Goal: Information Seeking & Learning: Compare options

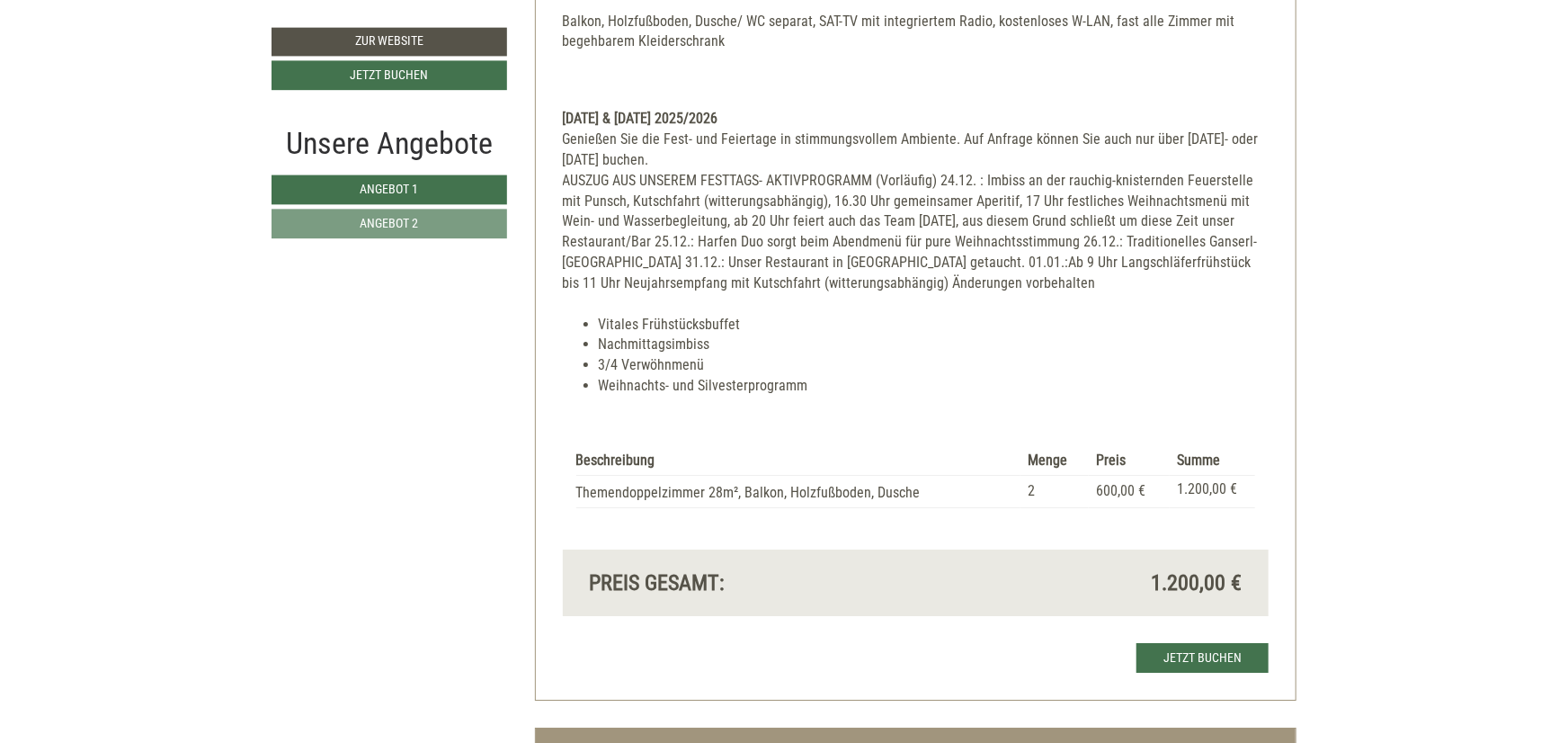
scroll to position [2557, 0]
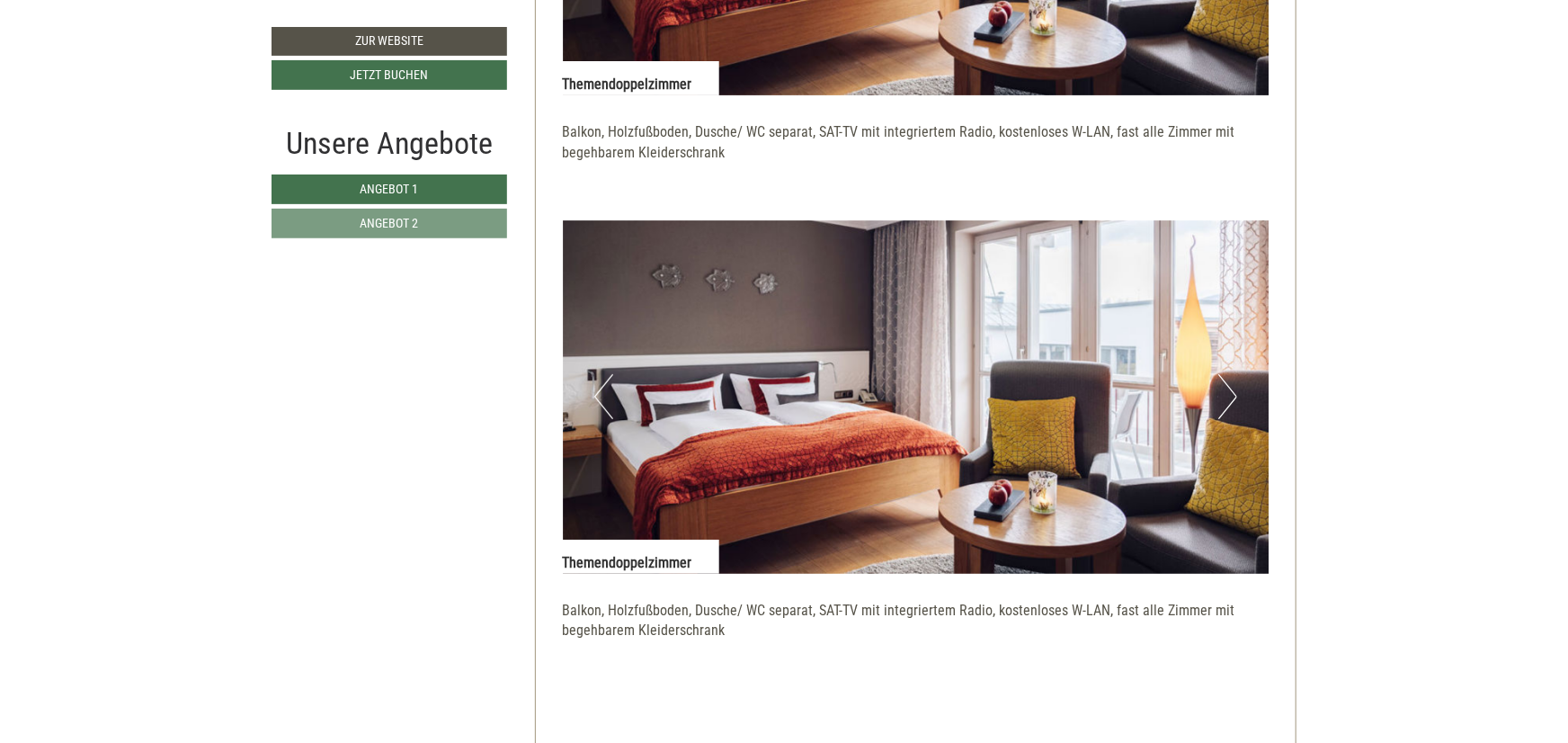
scroll to position [3729, 0]
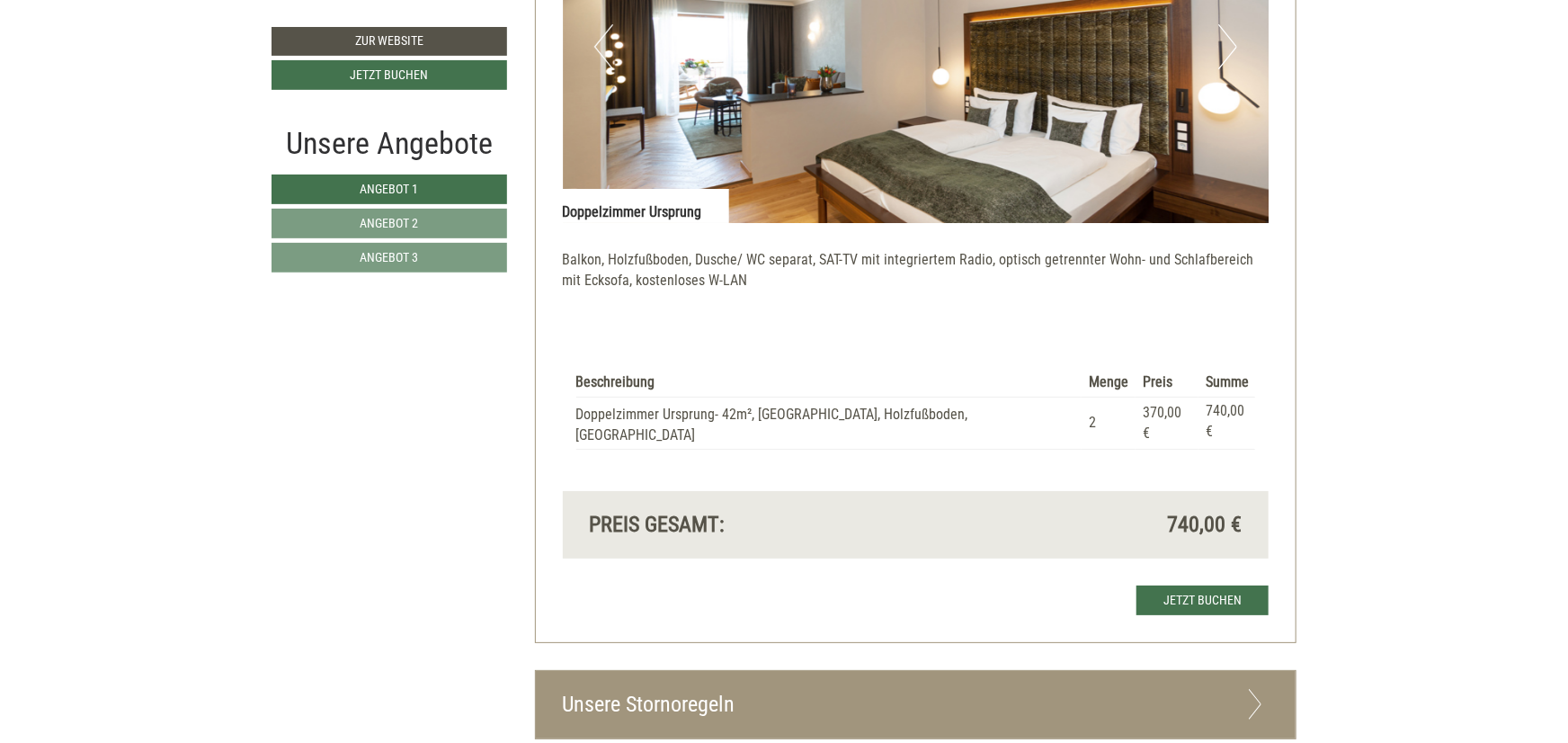
scroll to position [3036, 0]
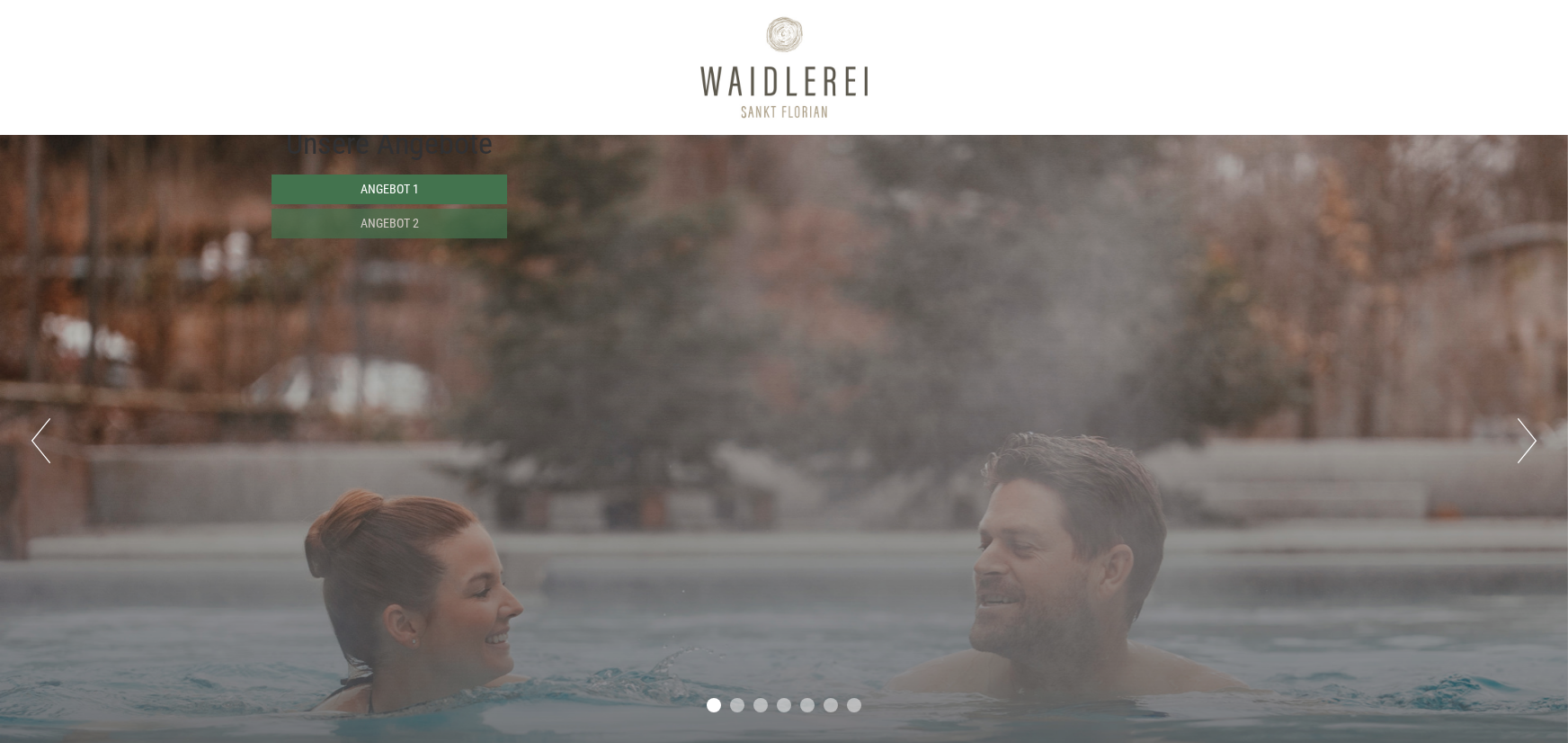
scroll to position [890, 0]
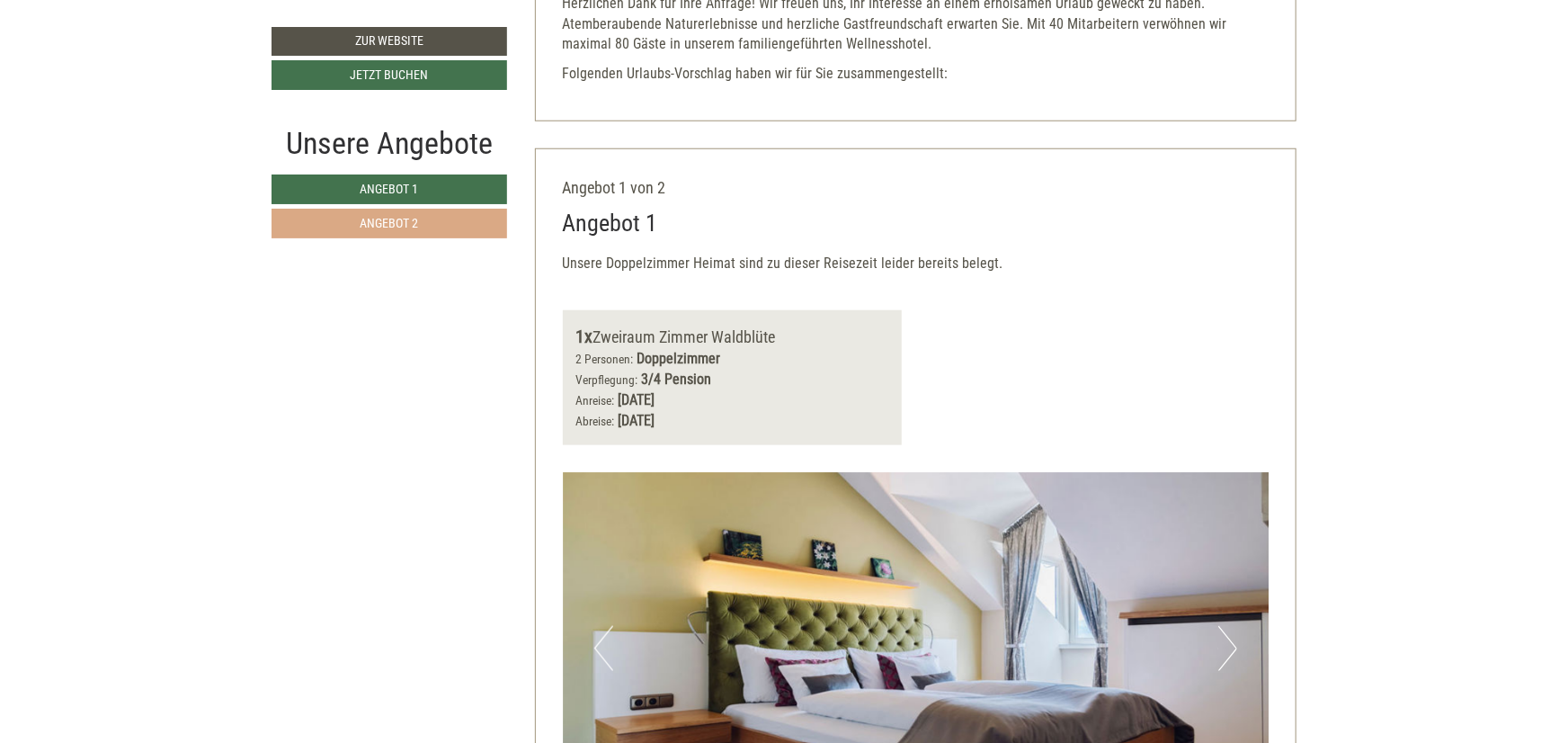
click at [446, 223] on link "Angebot 2" at bounding box center [389, 223] width 236 height 29
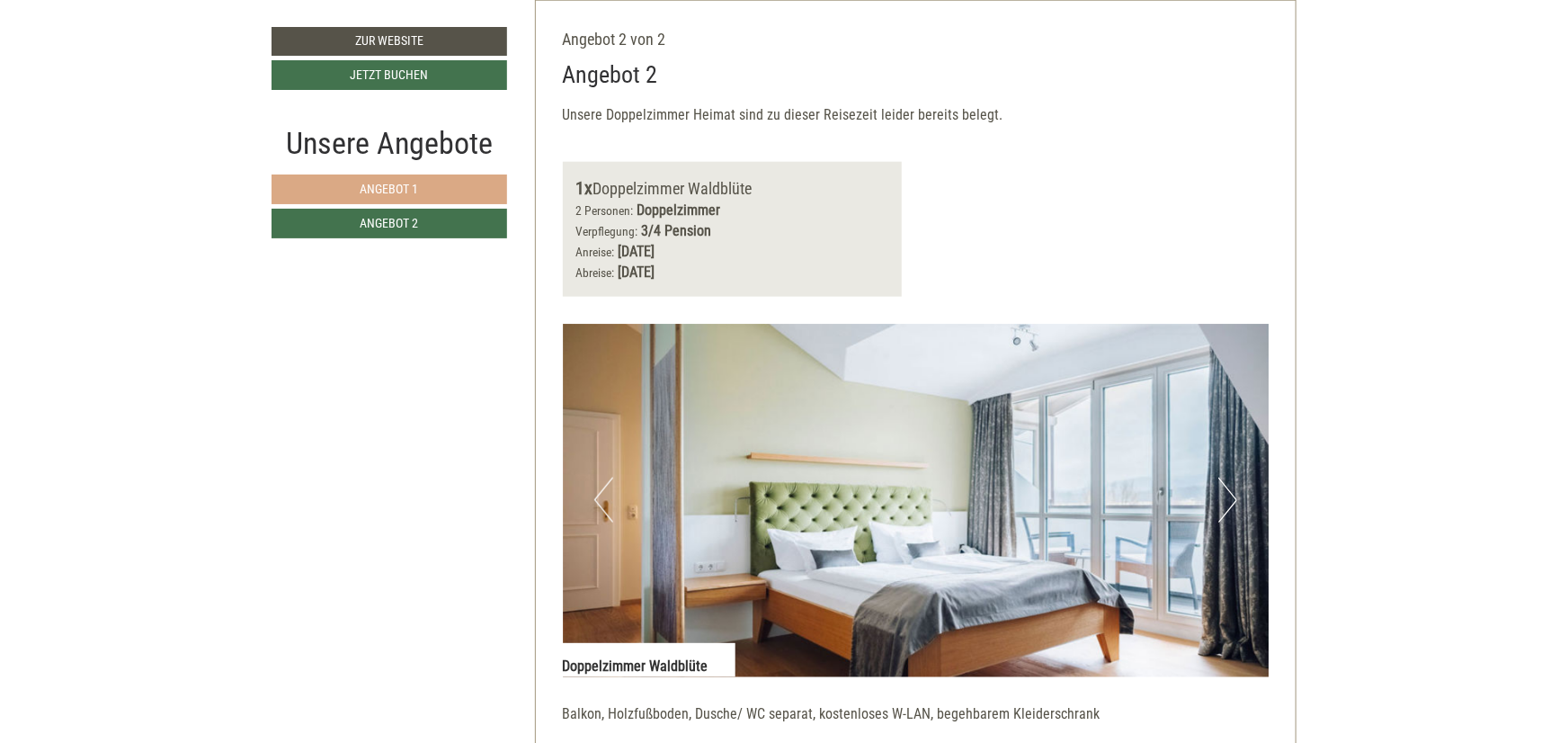
click at [431, 184] on link "Angebot 1" at bounding box center [389, 189] width 236 height 29
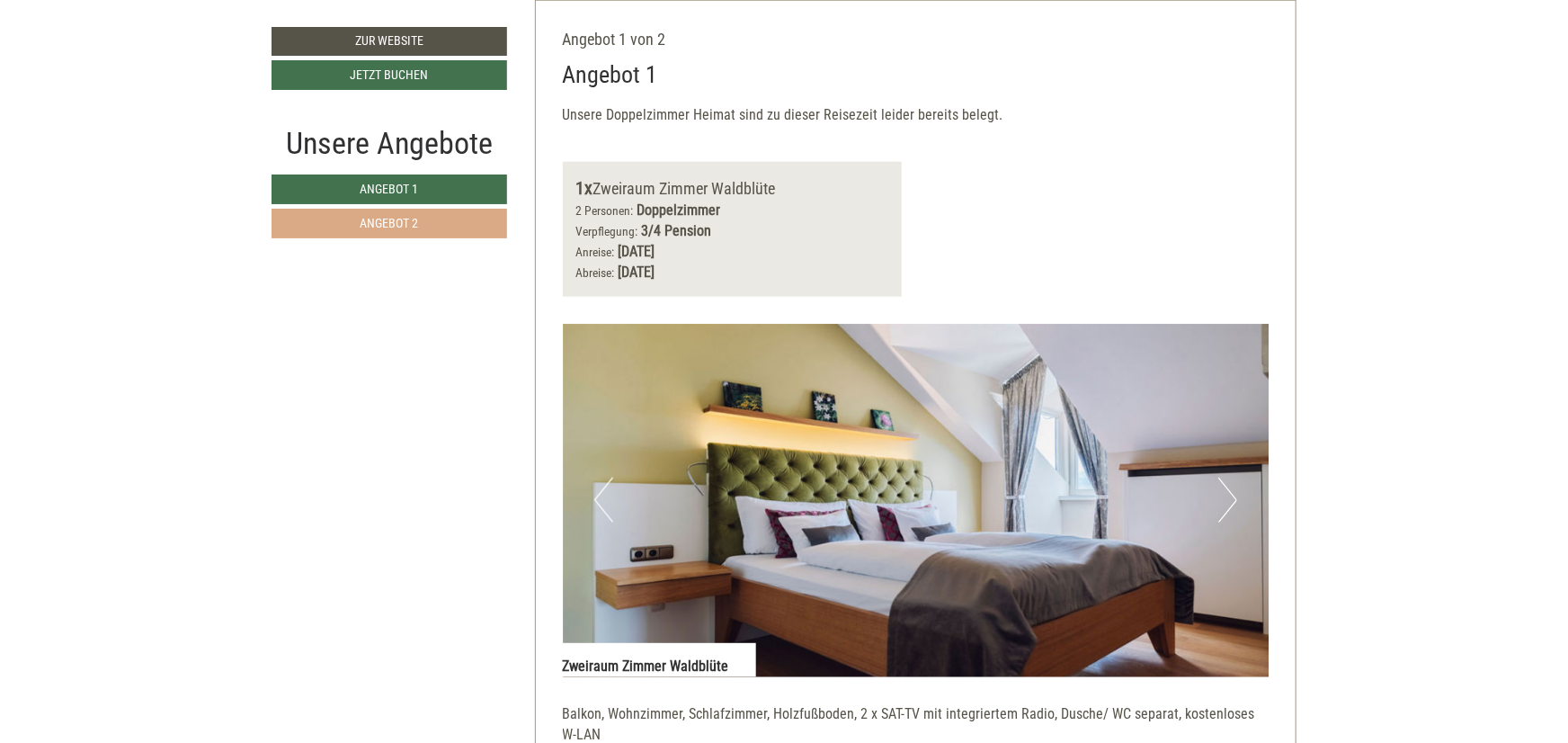
click at [441, 214] on link "Angebot 2" at bounding box center [389, 223] width 236 height 29
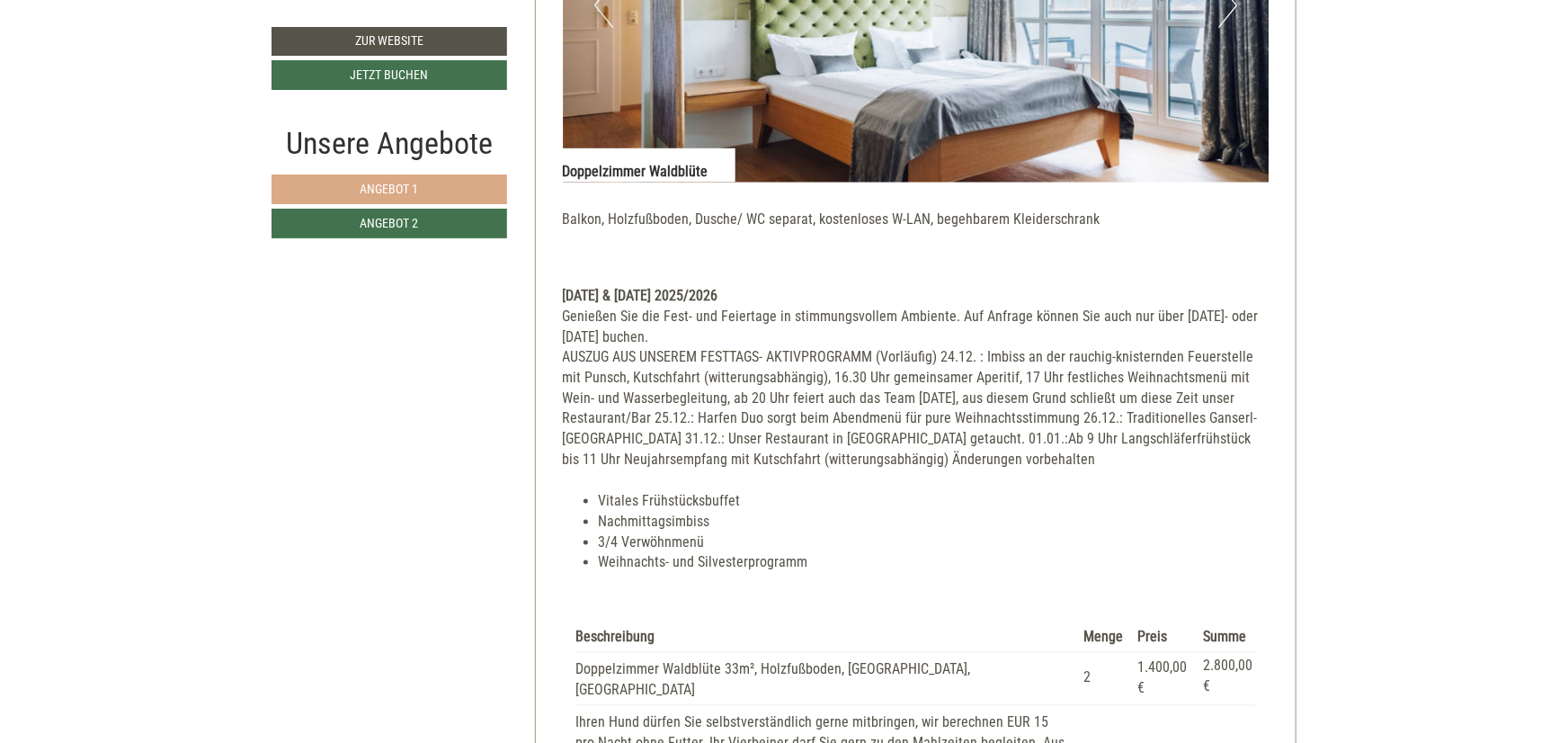
click at [435, 199] on link "Angebot 1" at bounding box center [389, 189] width 236 height 29
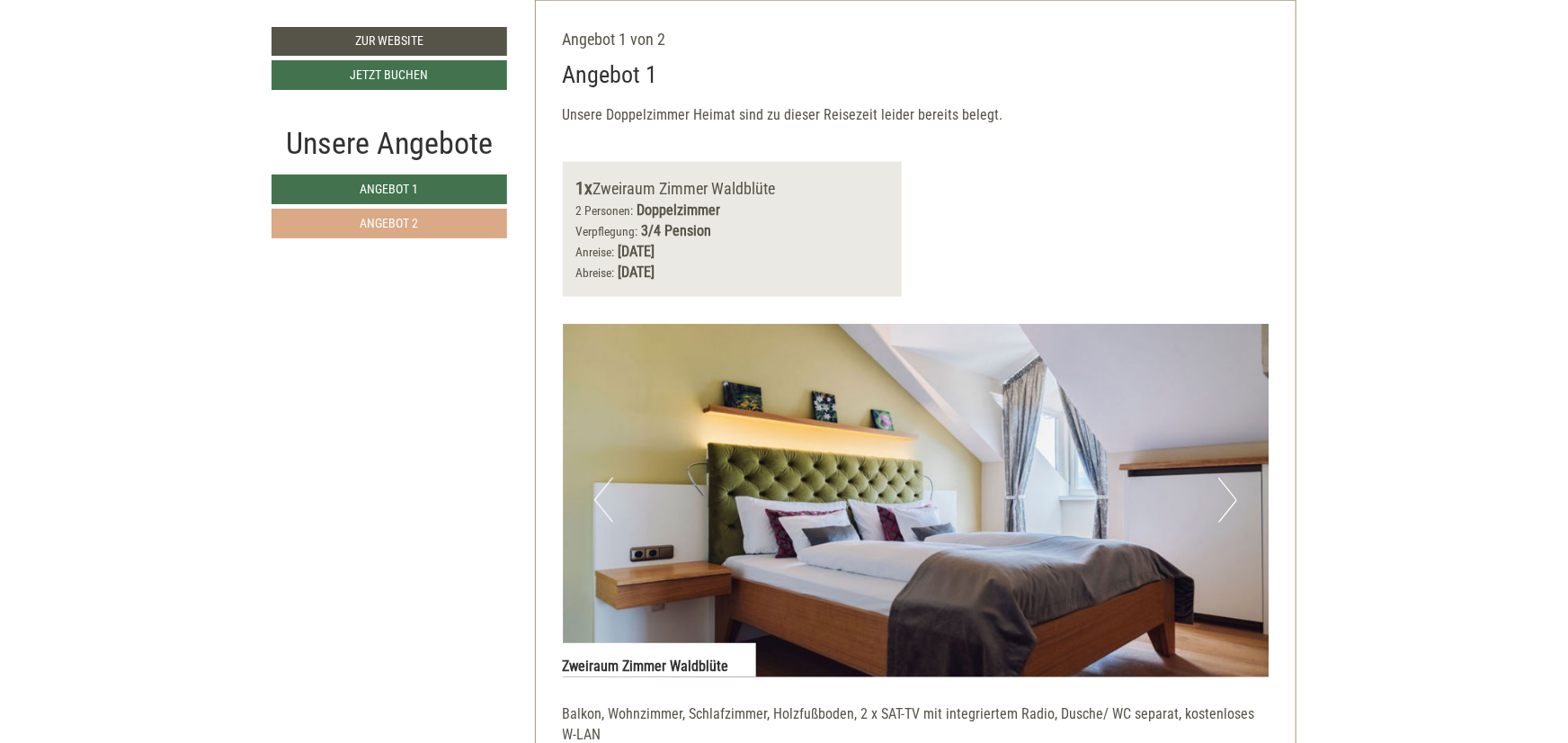
click at [423, 228] on link "Angebot 2" at bounding box center [389, 223] width 236 height 29
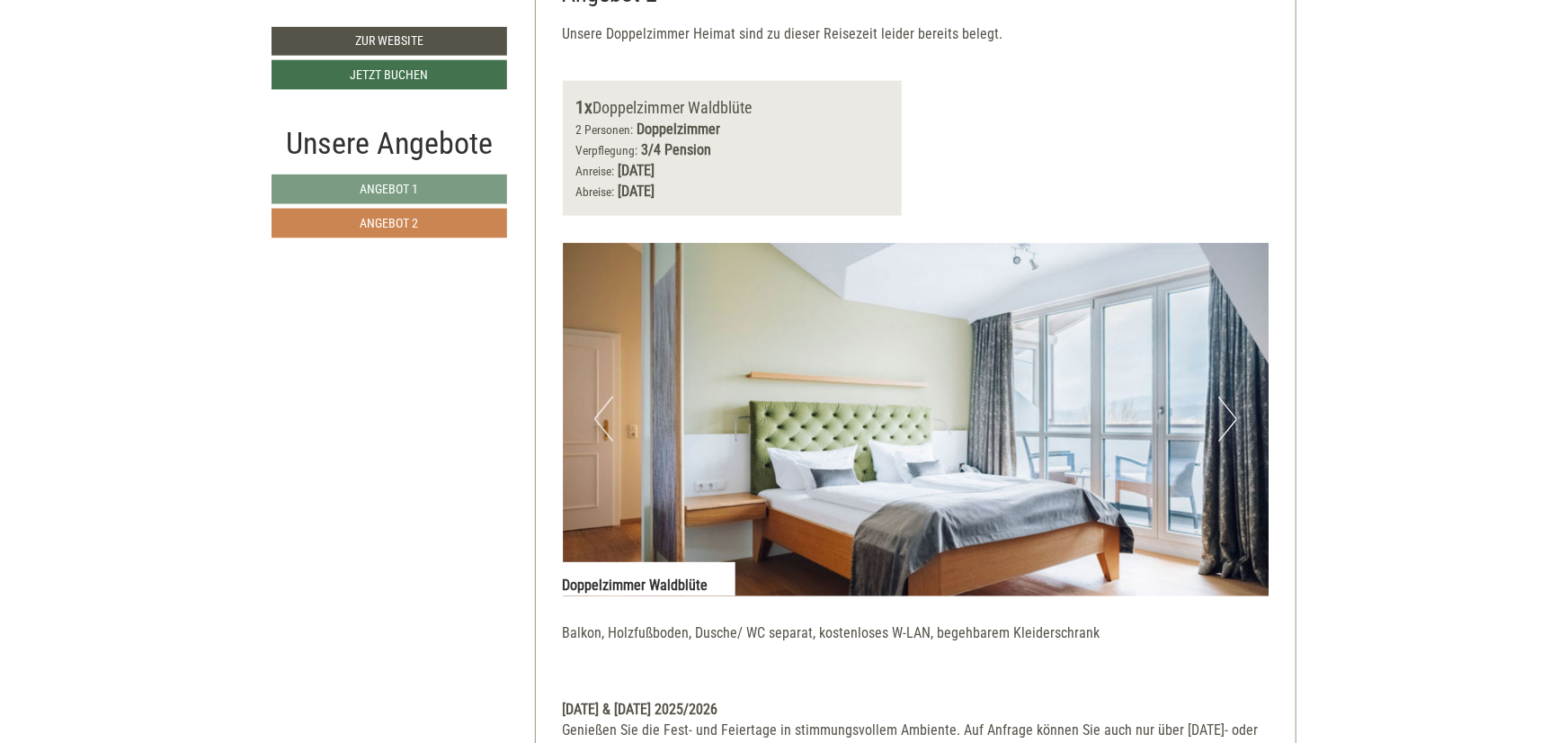
scroll to position [1335, 0]
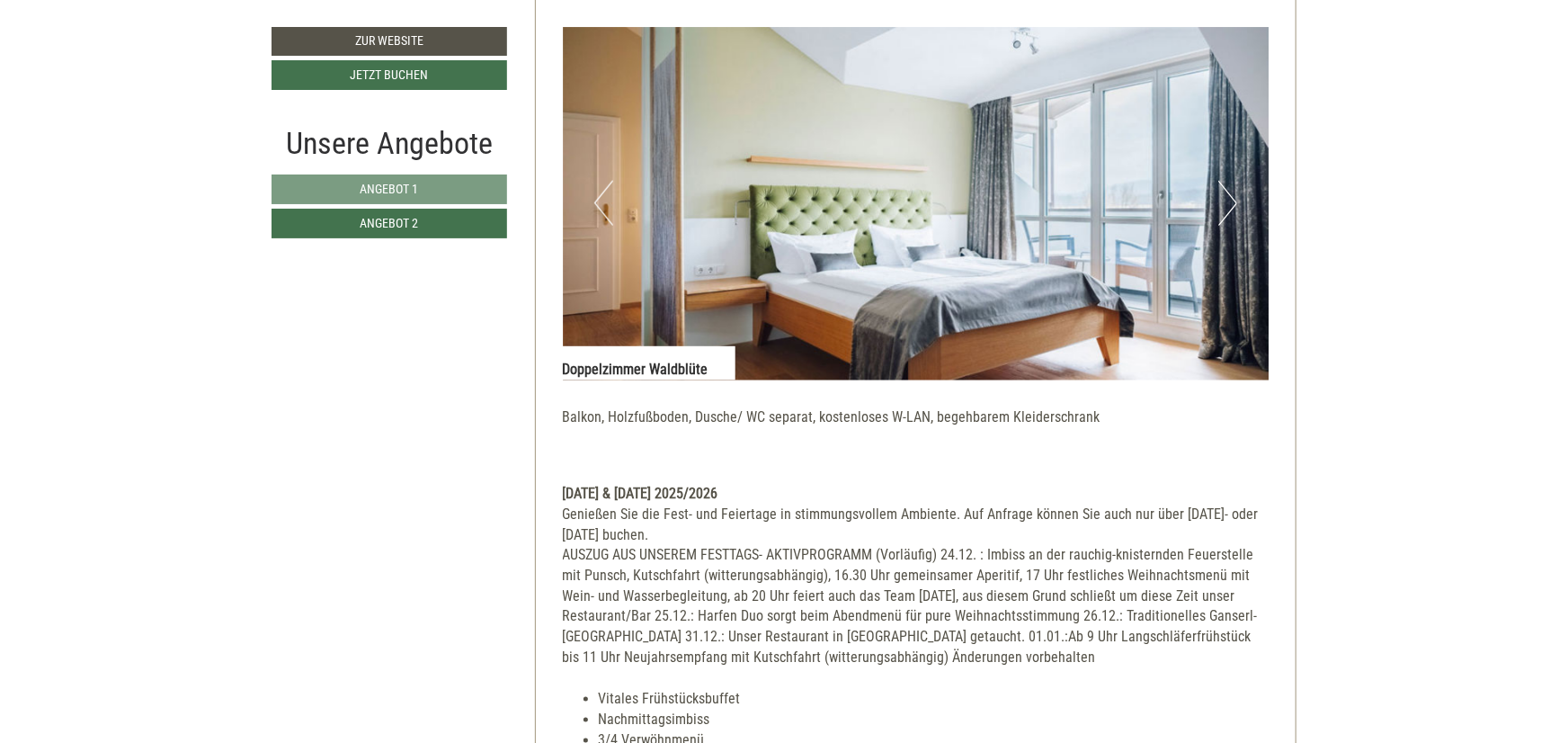
click at [411, 162] on div "Unsere Angebote" at bounding box center [389, 143] width 236 height 44
click at [412, 184] on span "Angebot 1" at bounding box center [389, 189] width 59 height 14
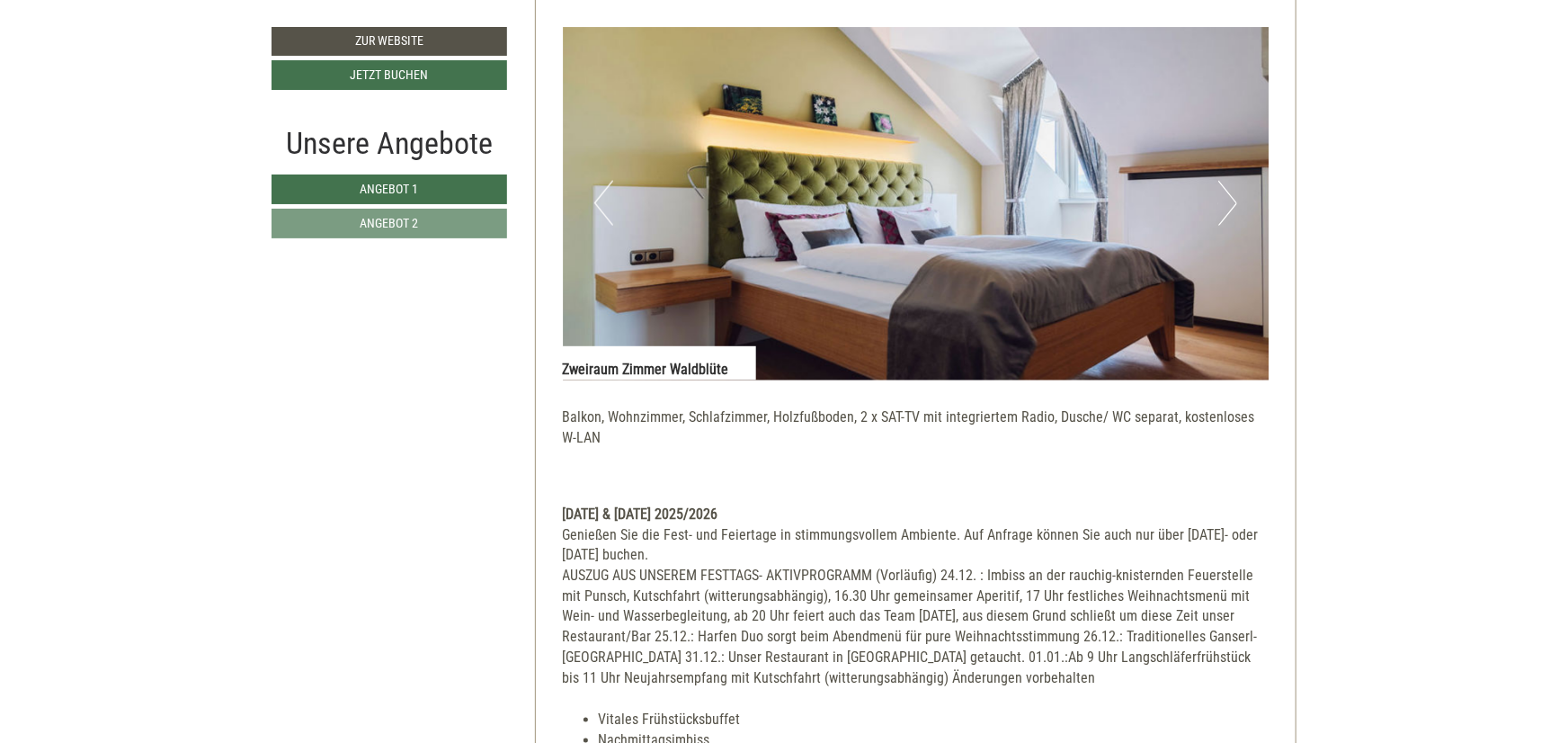
scroll to position [1039, 0]
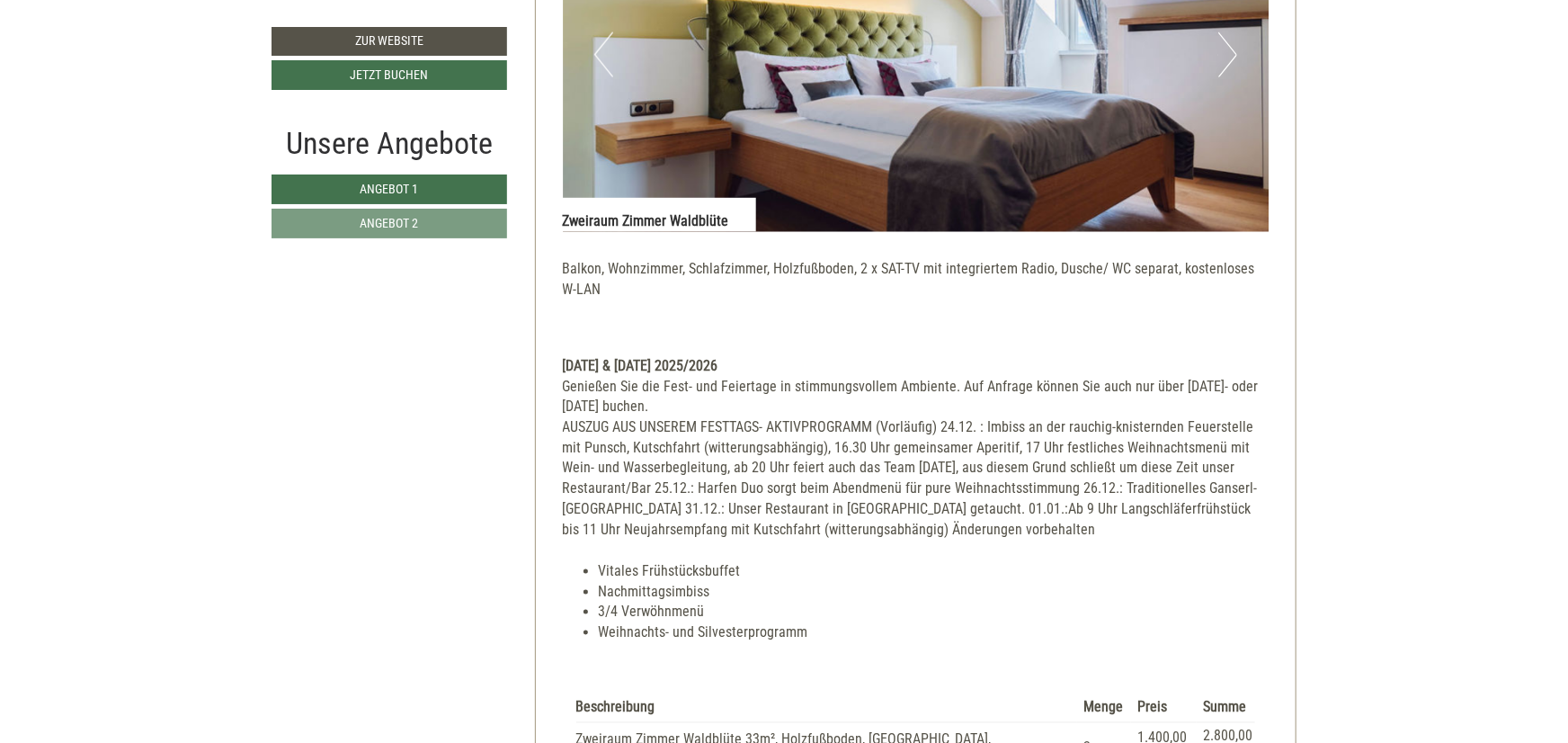
scroll to position [1385, 0]
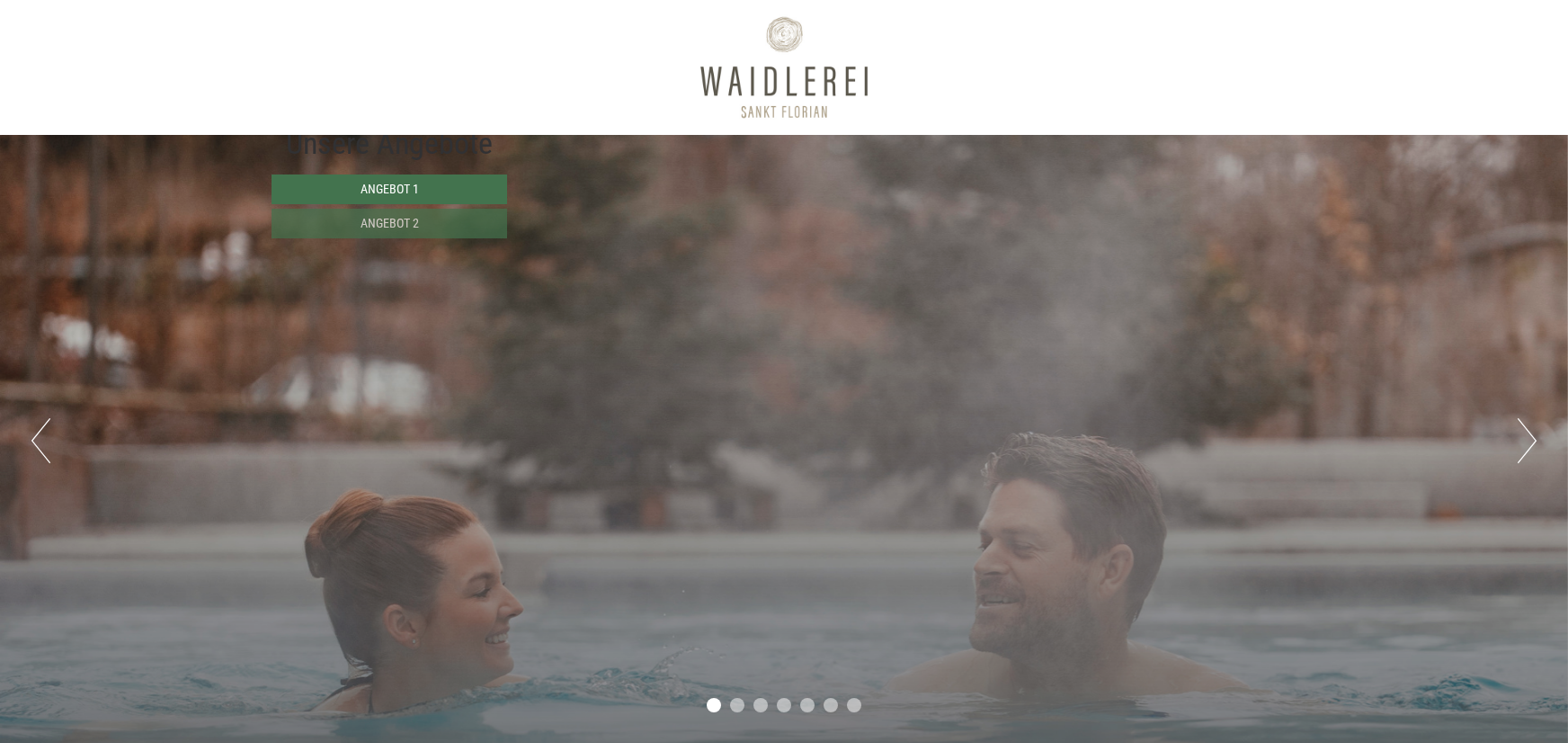
scroll to position [1187, 0]
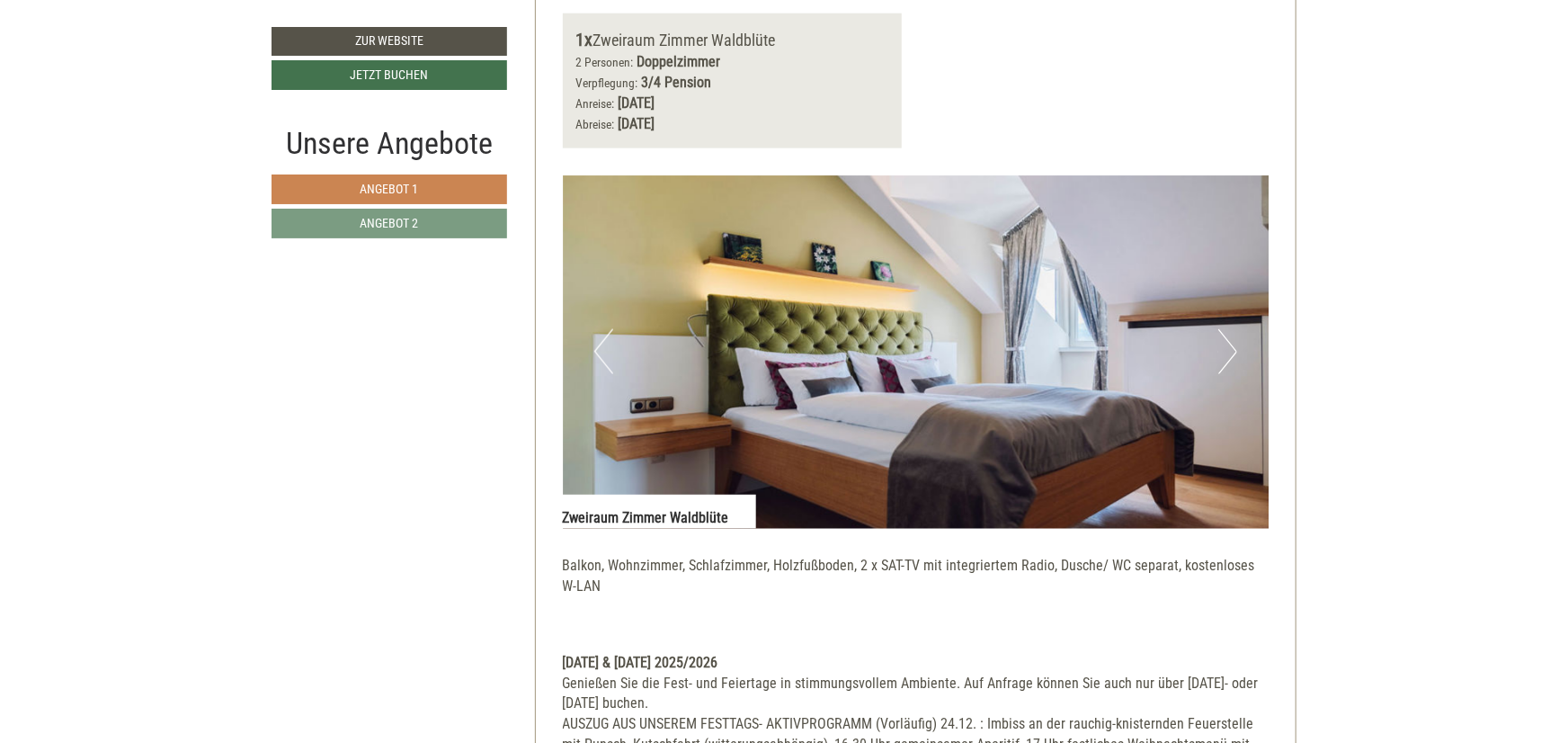
click at [391, 197] on link "Angebot 1" at bounding box center [389, 189] width 236 height 29
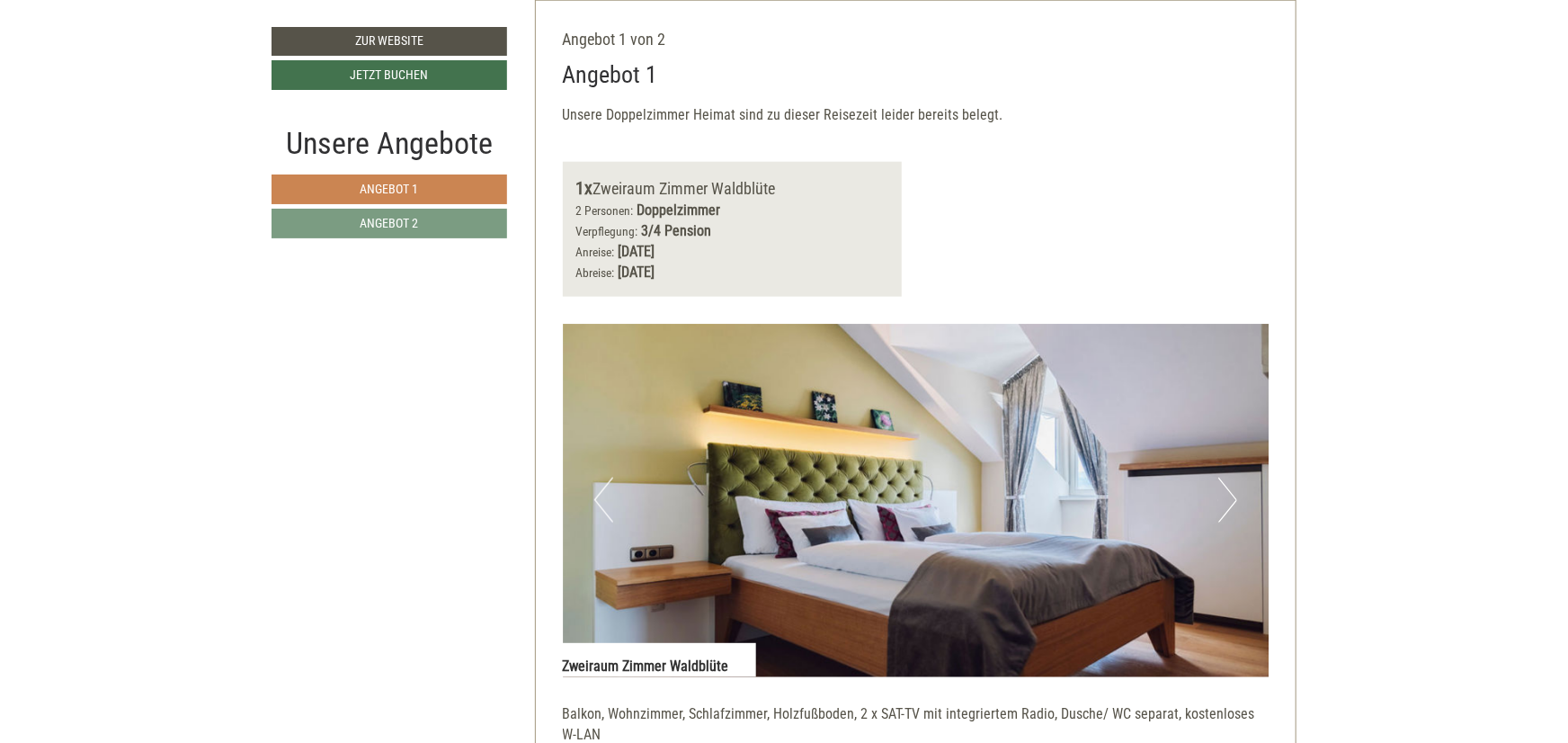
click at [397, 180] on link "Angebot 1" at bounding box center [389, 189] width 236 height 29
click at [409, 187] on span "Angebot 1" at bounding box center [389, 189] width 59 height 14
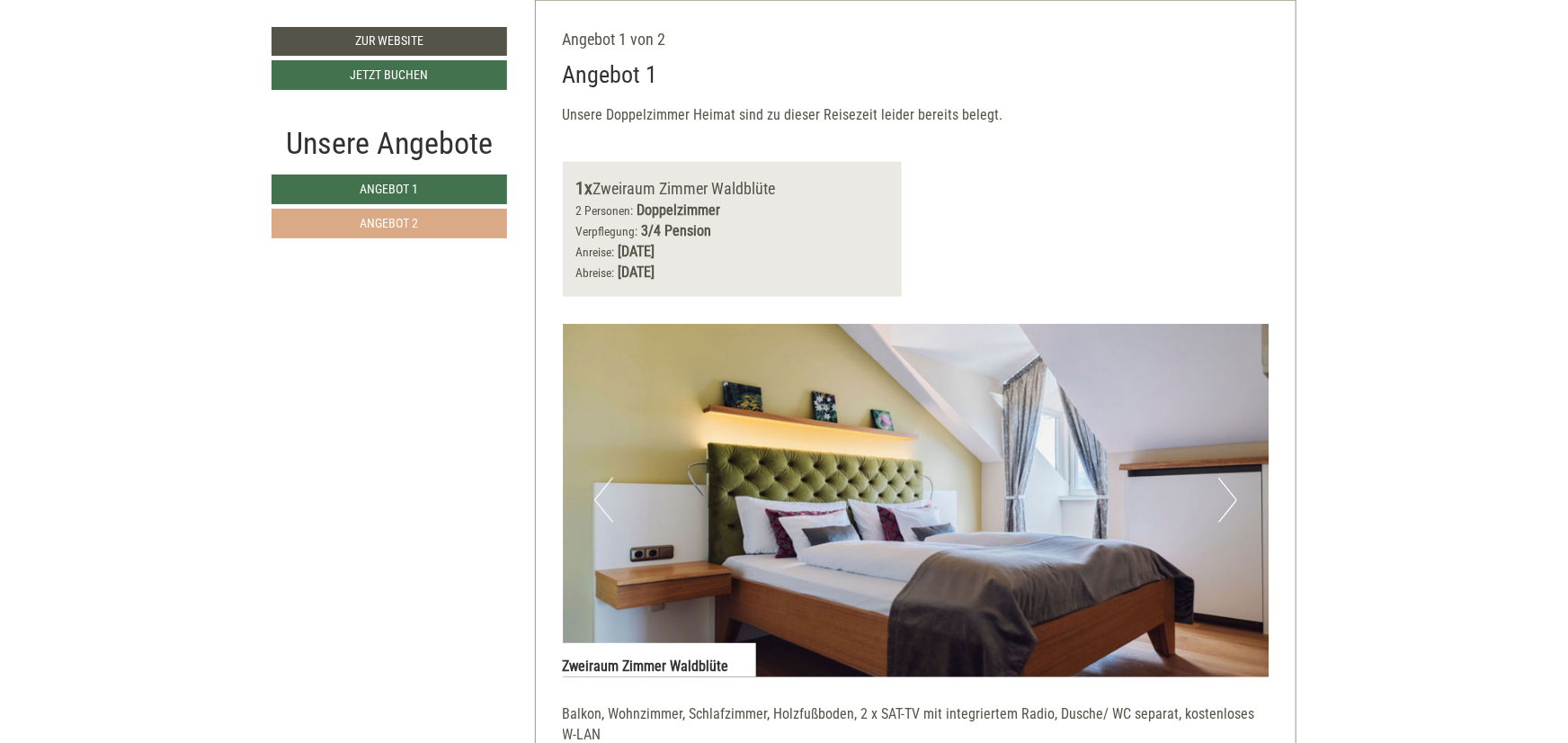
click at [417, 223] on span "Angebot 2" at bounding box center [389, 223] width 59 height 14
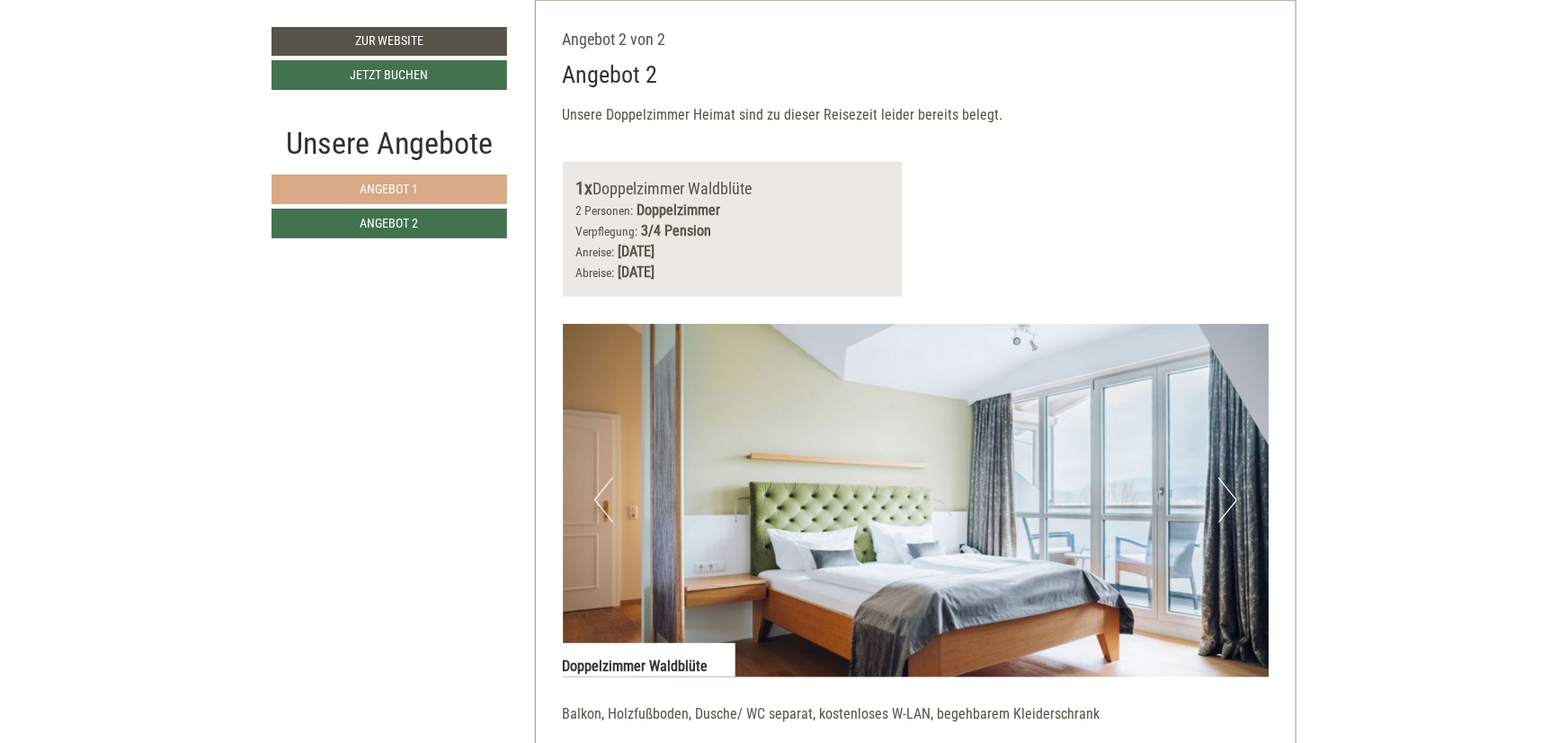
click at [413, 203] on link "Angebot 1" at bounding box center [389, 189] width 236 height 29
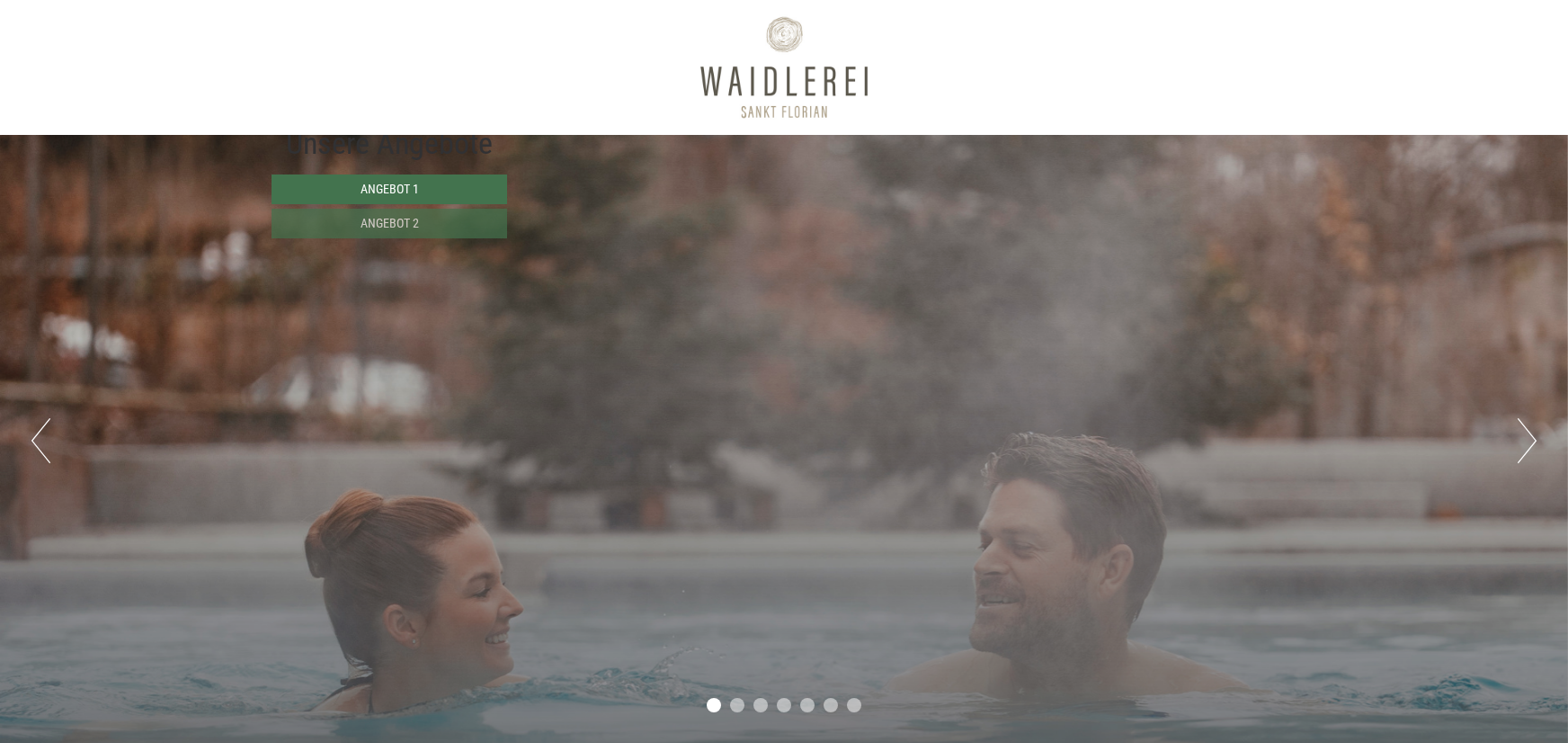
scroll to position [1080, 0]
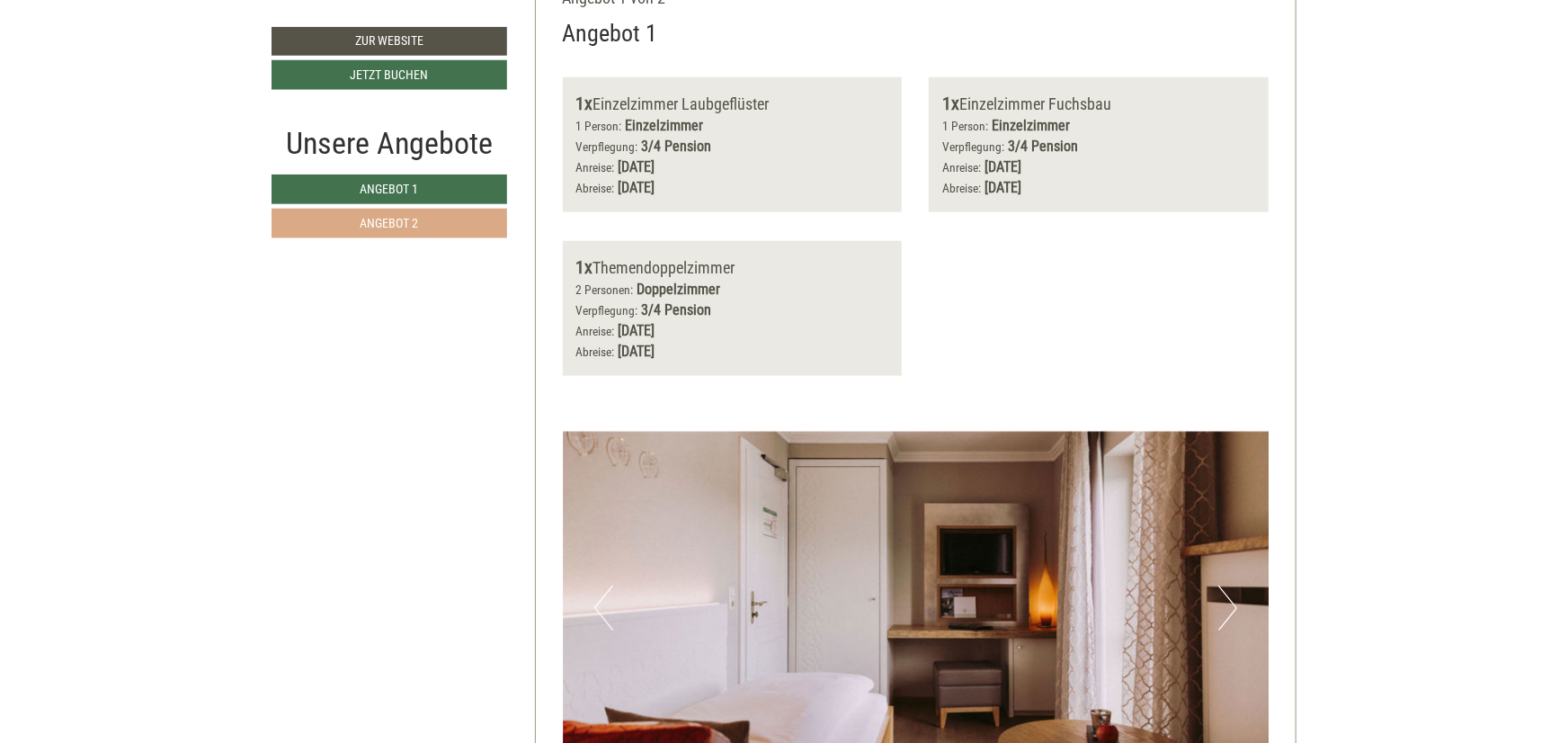
click at [460, 237] on link "Angebot 2" at bounding box center [389, 223] width 236 height 29
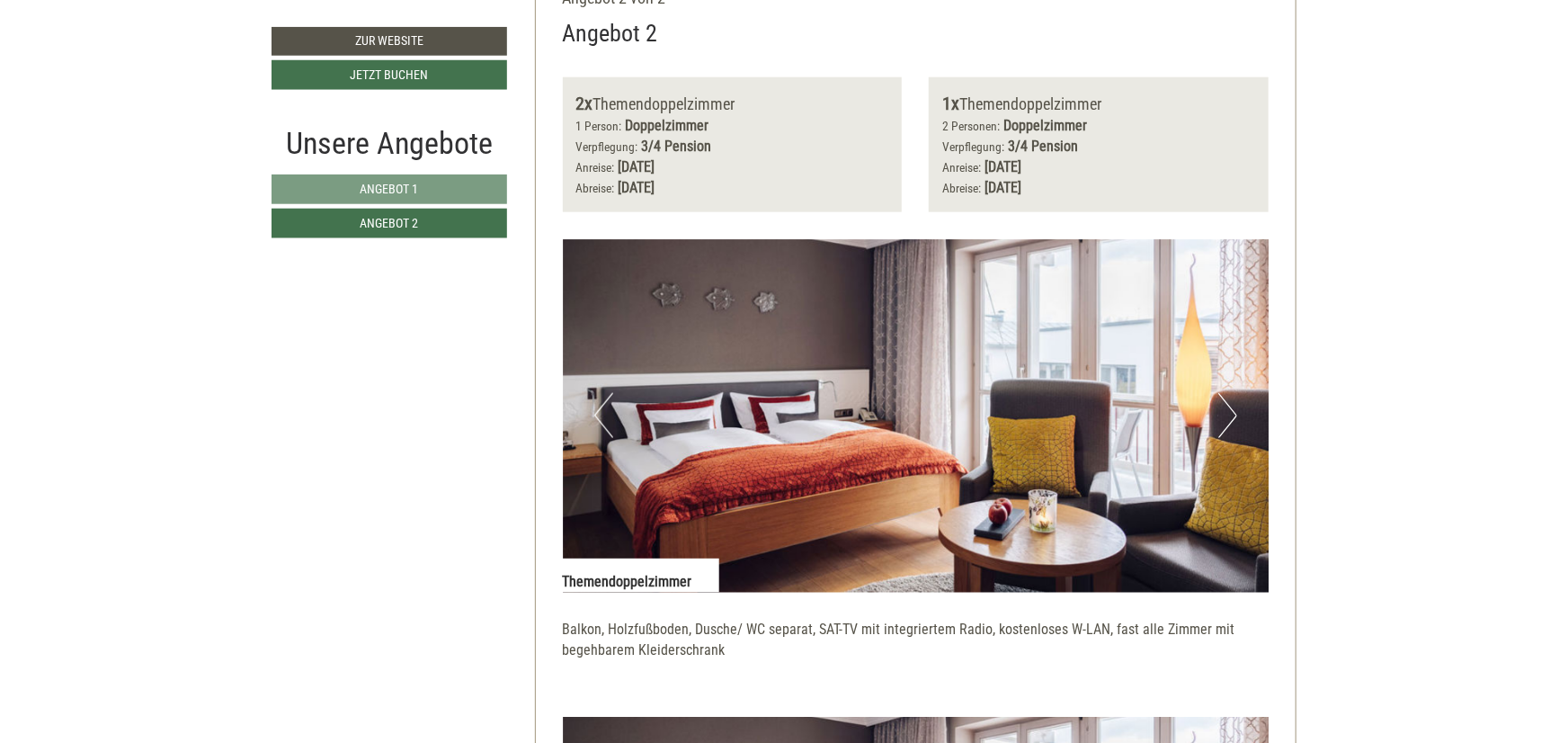
scroll to position [1039, 0]
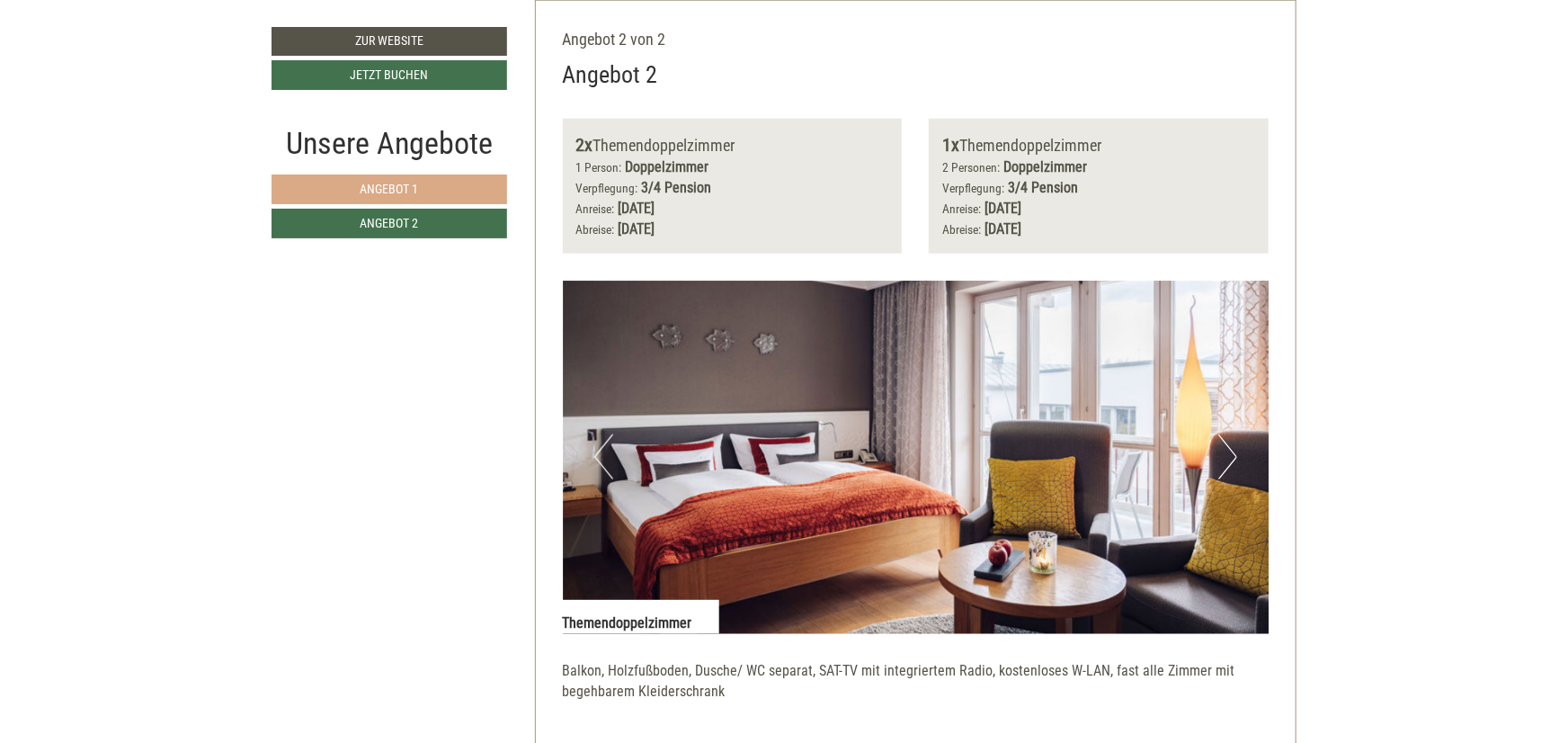
click at [480, 193] on link "Angebot 1" at bounding box center [389, 189] width 236 height 29
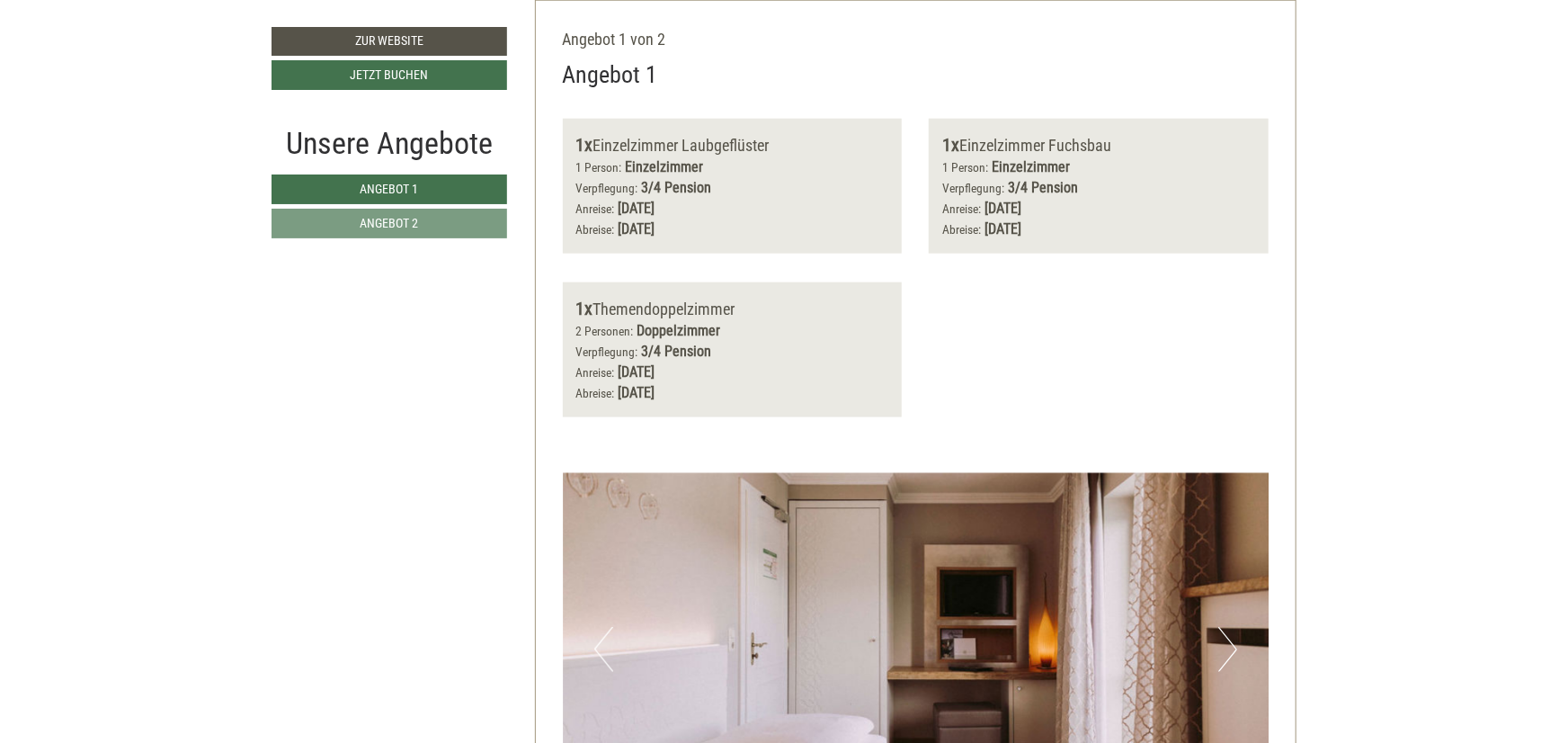
click at [474, 206] on nav "Angebot 1 Angebot 2" at bounding box center [392, 206] width 241 height 63
click at [460, 227] on link "Angebot 2" at bounding box center [389, 223] width 236 height 29
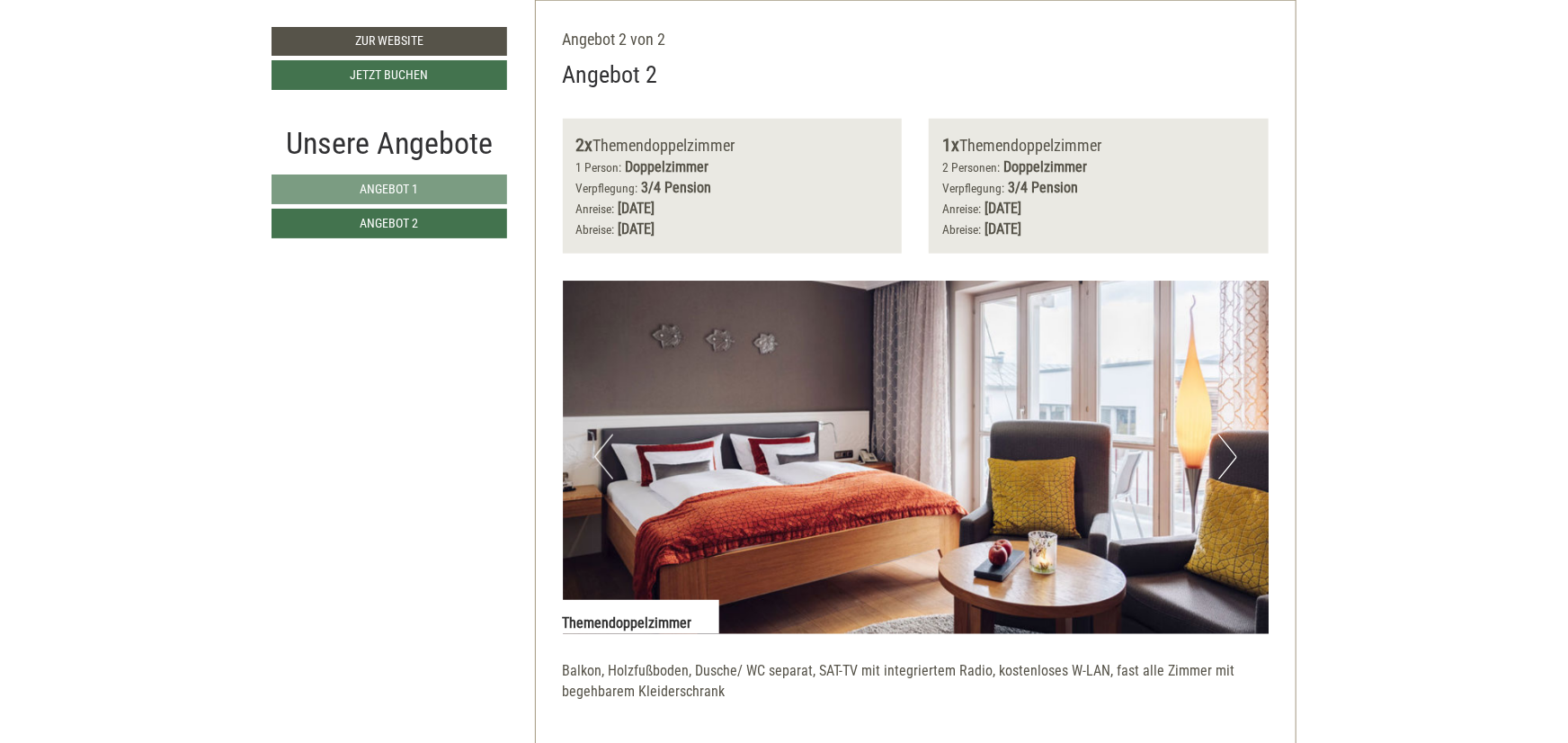
click at [468, 171] on div "Unsere Angebote Angebot 1 Angebot 2" at bounding box center [392, 190] width 241 height 136
click at [460, 190] on link "Angebot 1" at bounding box center [389, 189] width 236 height 29
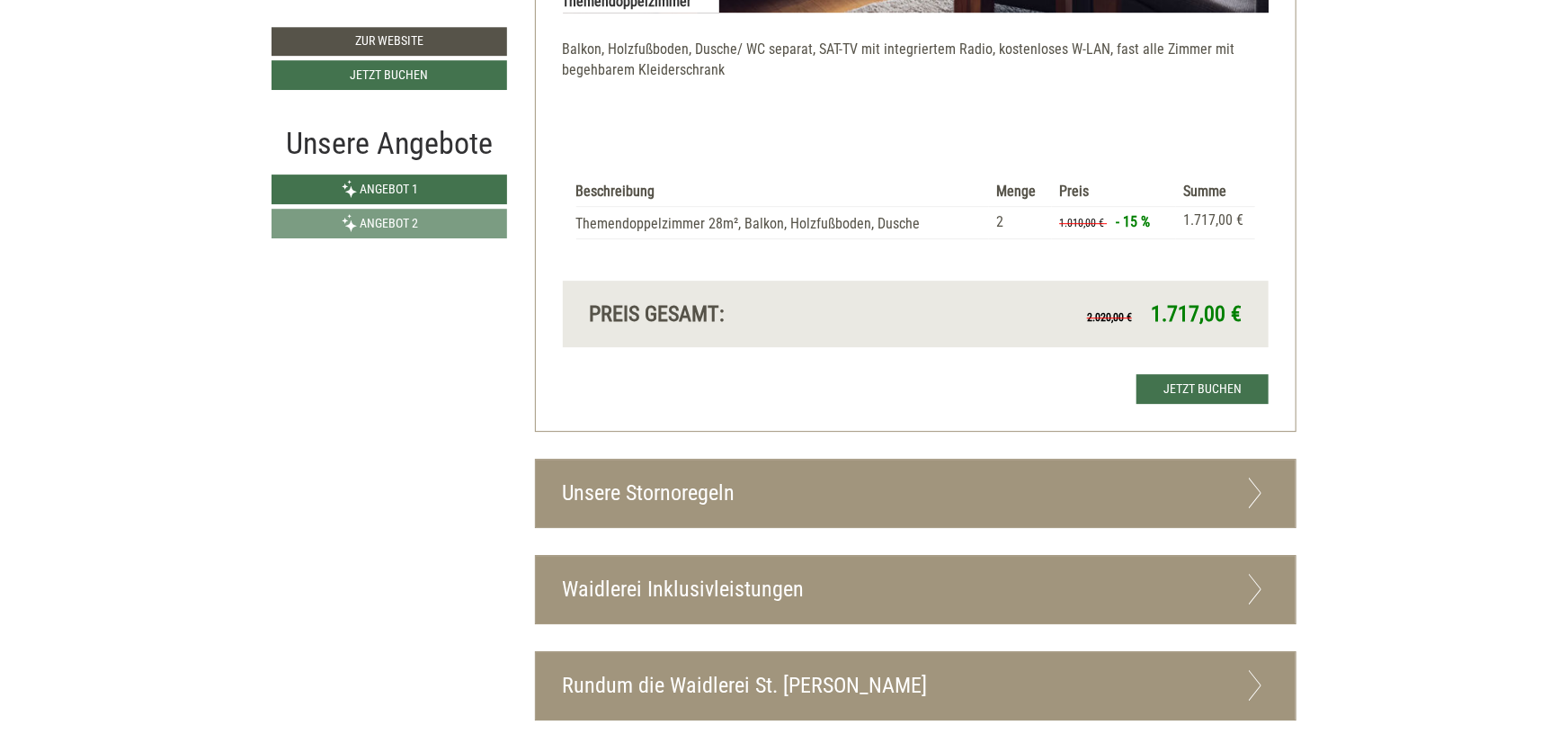
scroll to position [2154, 0]
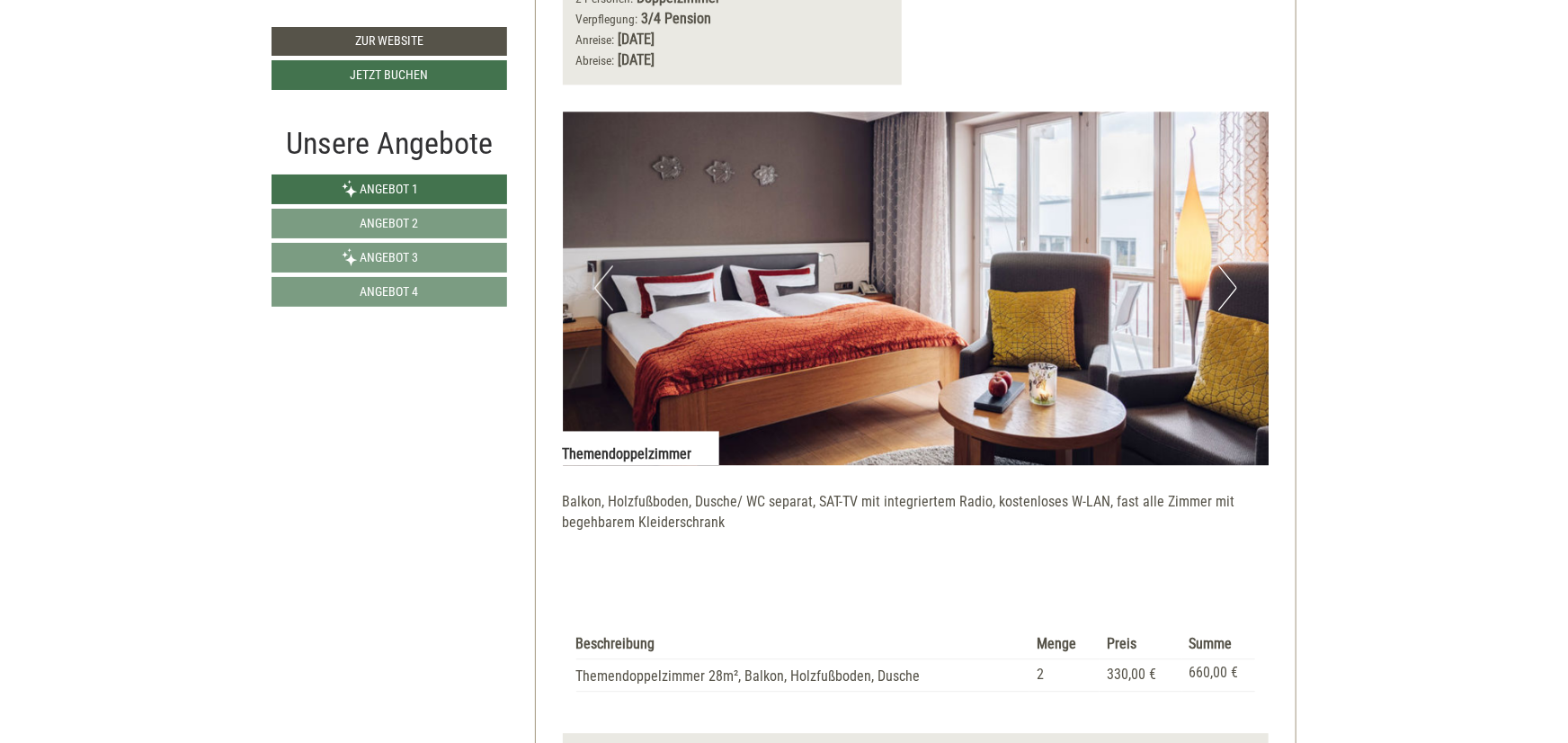
scroll to position [2769, 0]
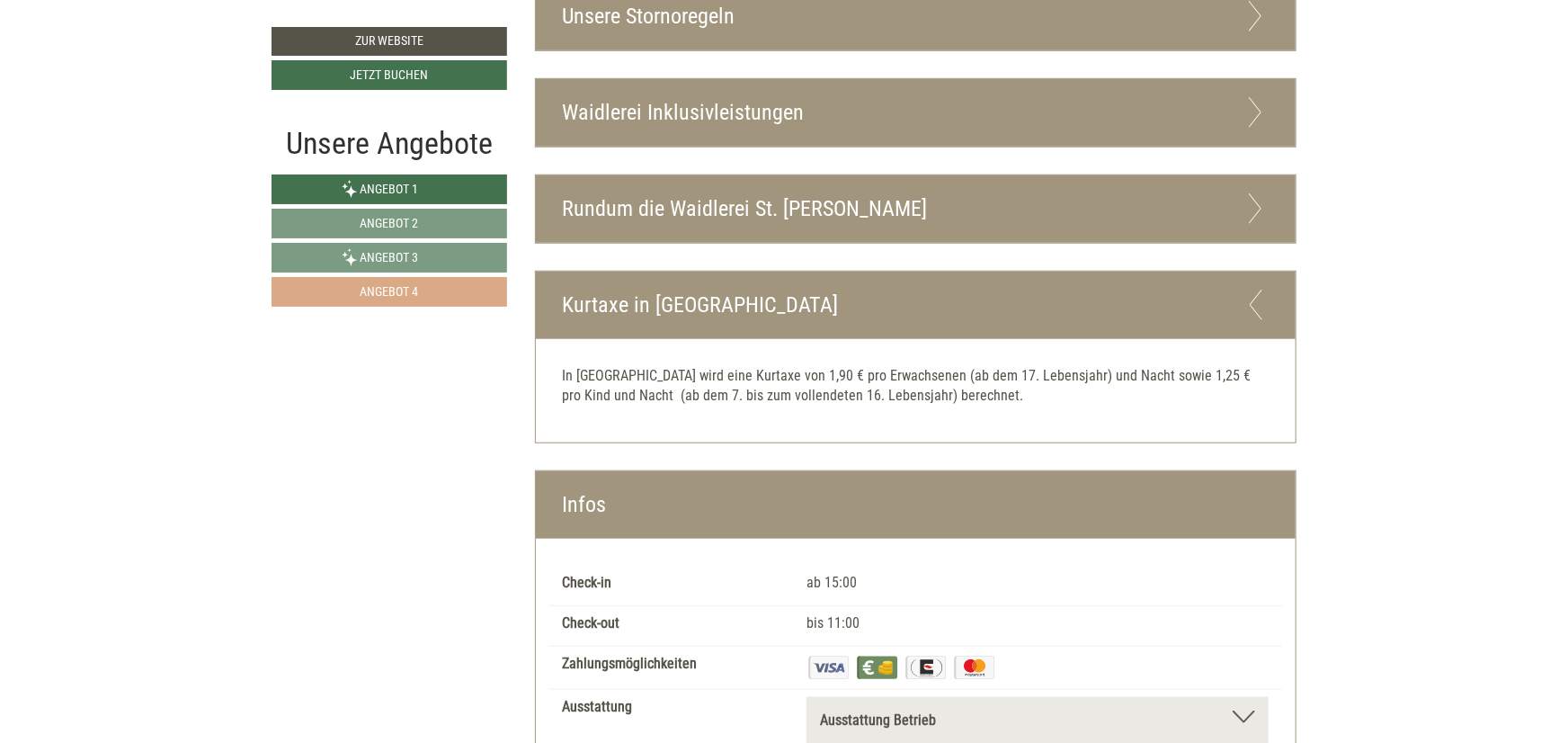
click at [471, 301] on link "Angebot 4" at bounding box center [389, 291] width 236 height 29
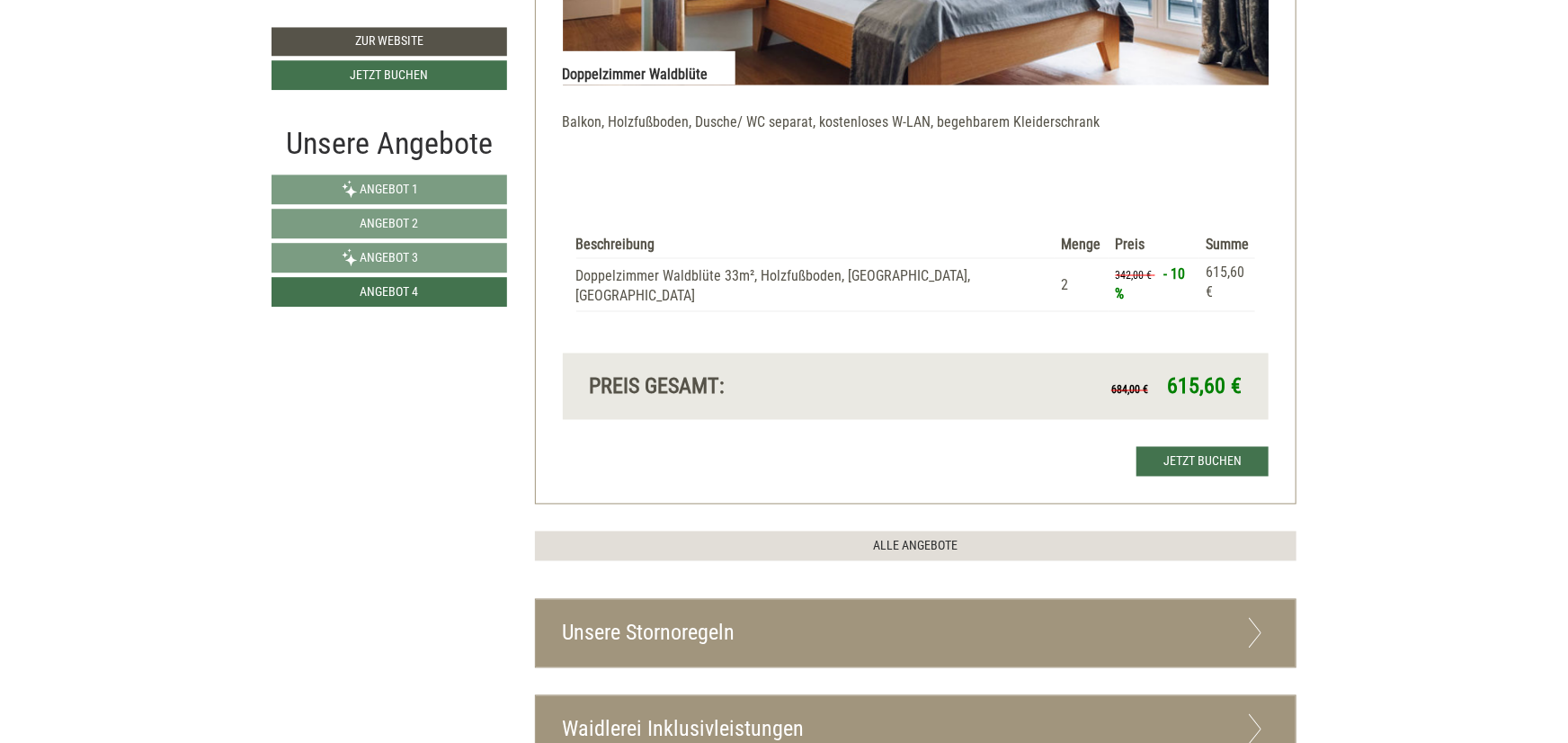
scroll to position [1236, 0]
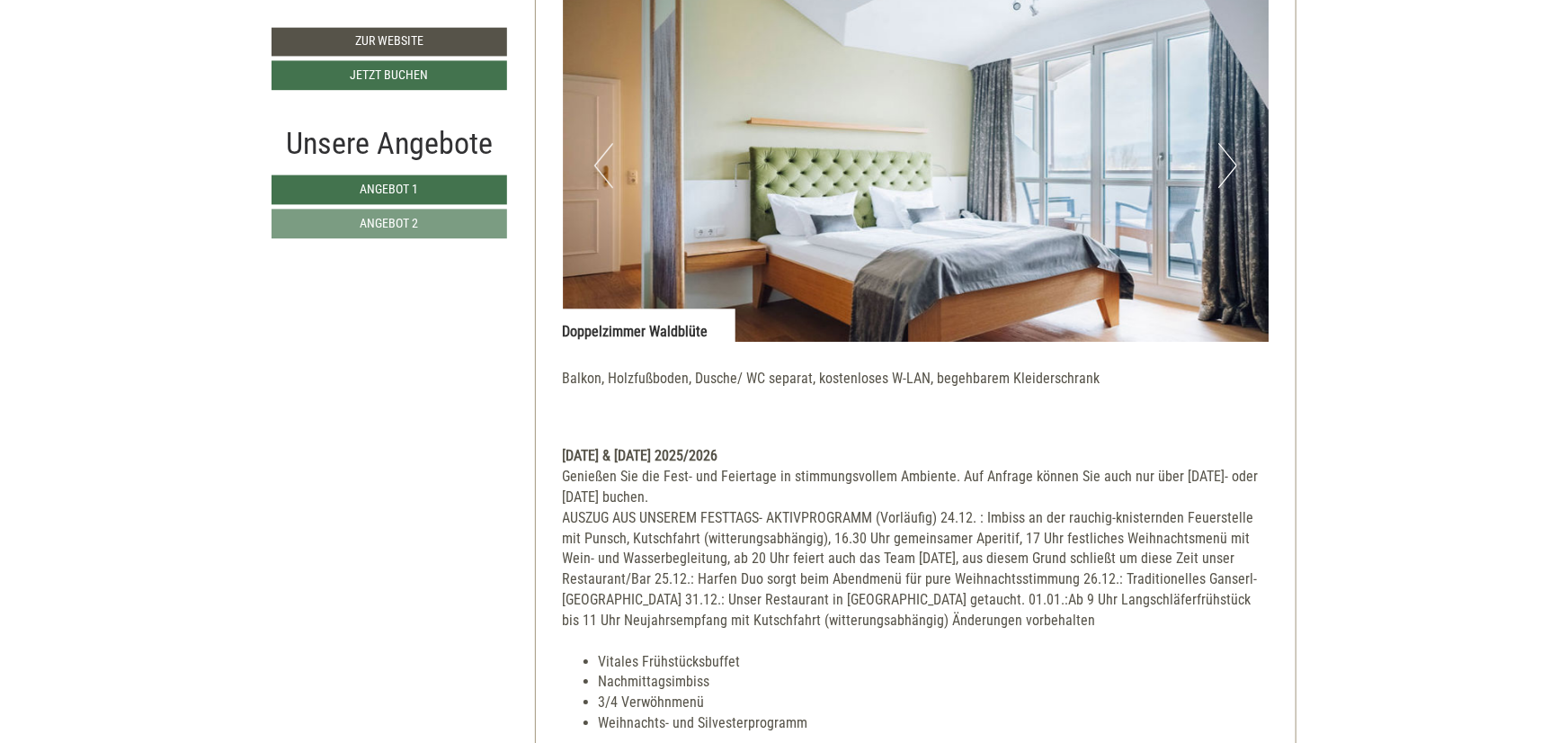
scroll to position [2662, 0]
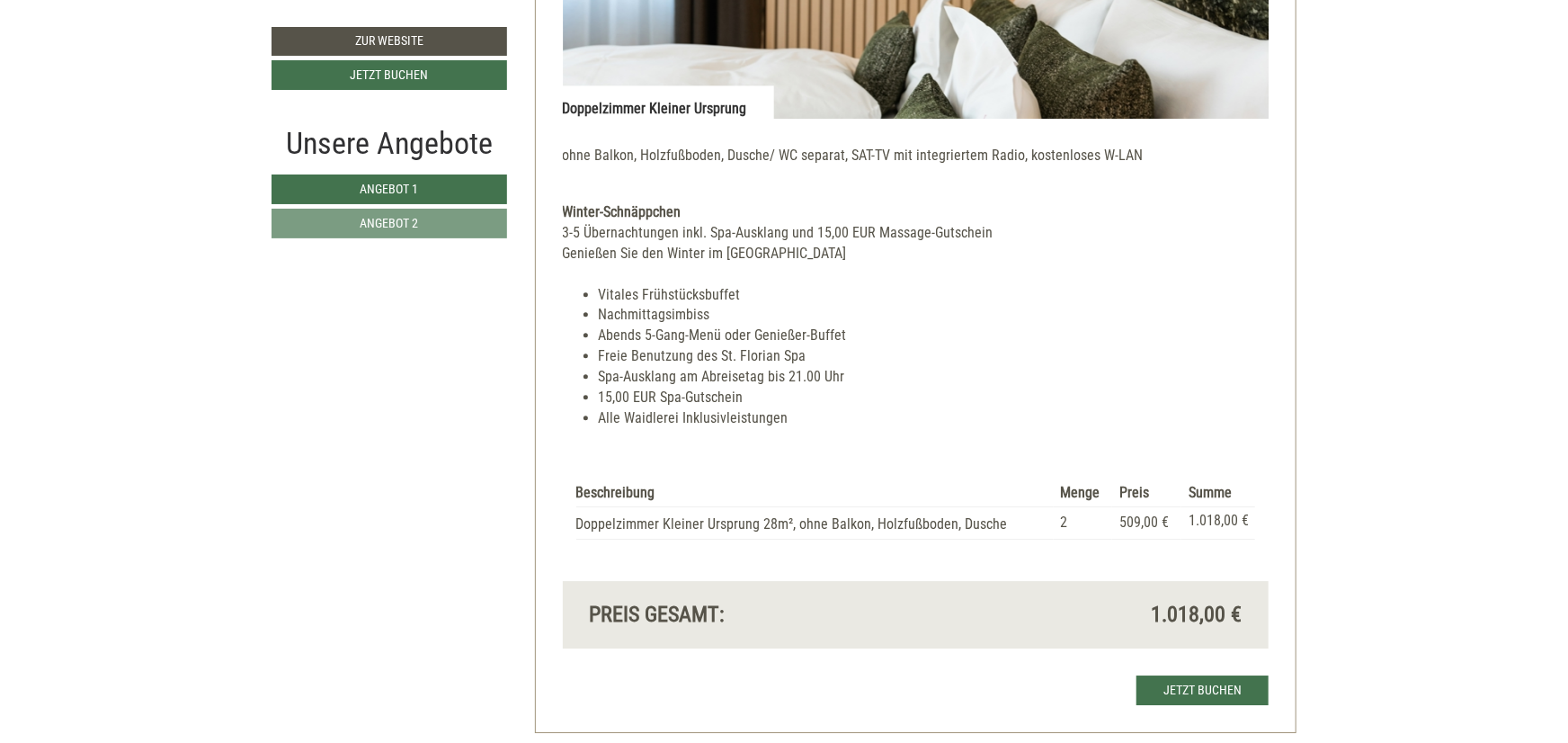
scroll to position [2473, 0]
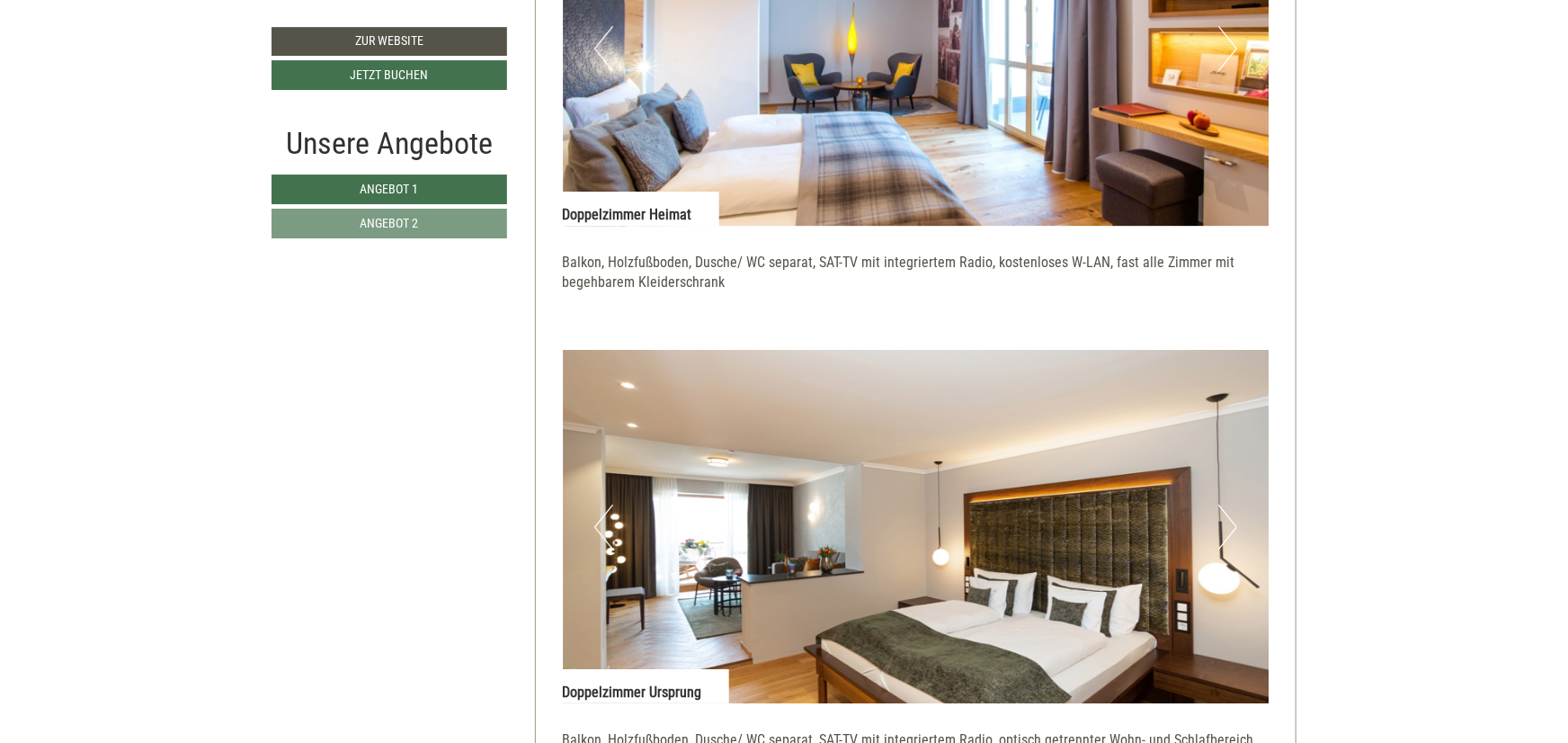
scroll to position [3363, 0]
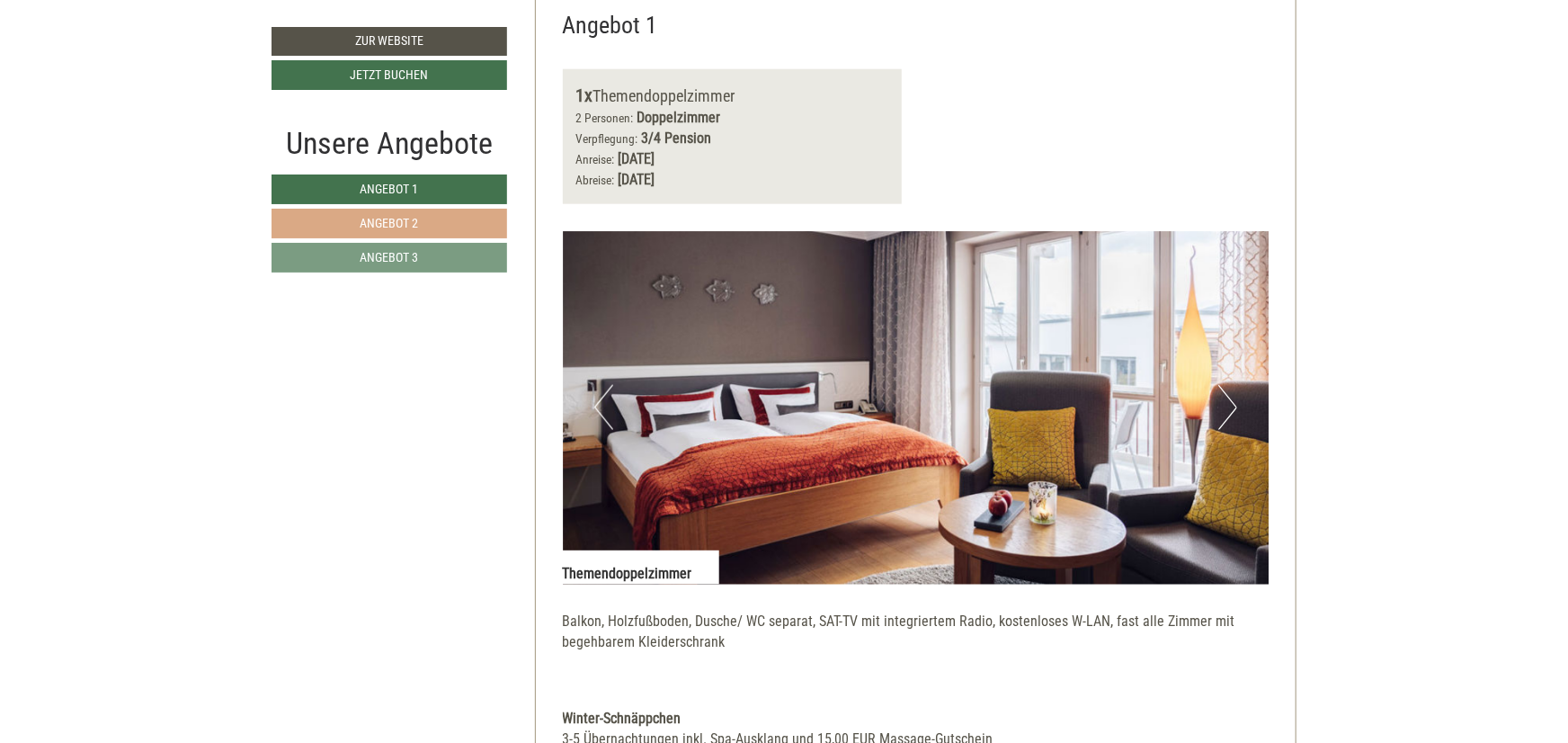
click at [461, 213] on link "Angebot 2" at bounding box center [389, 223] width 236 height 29
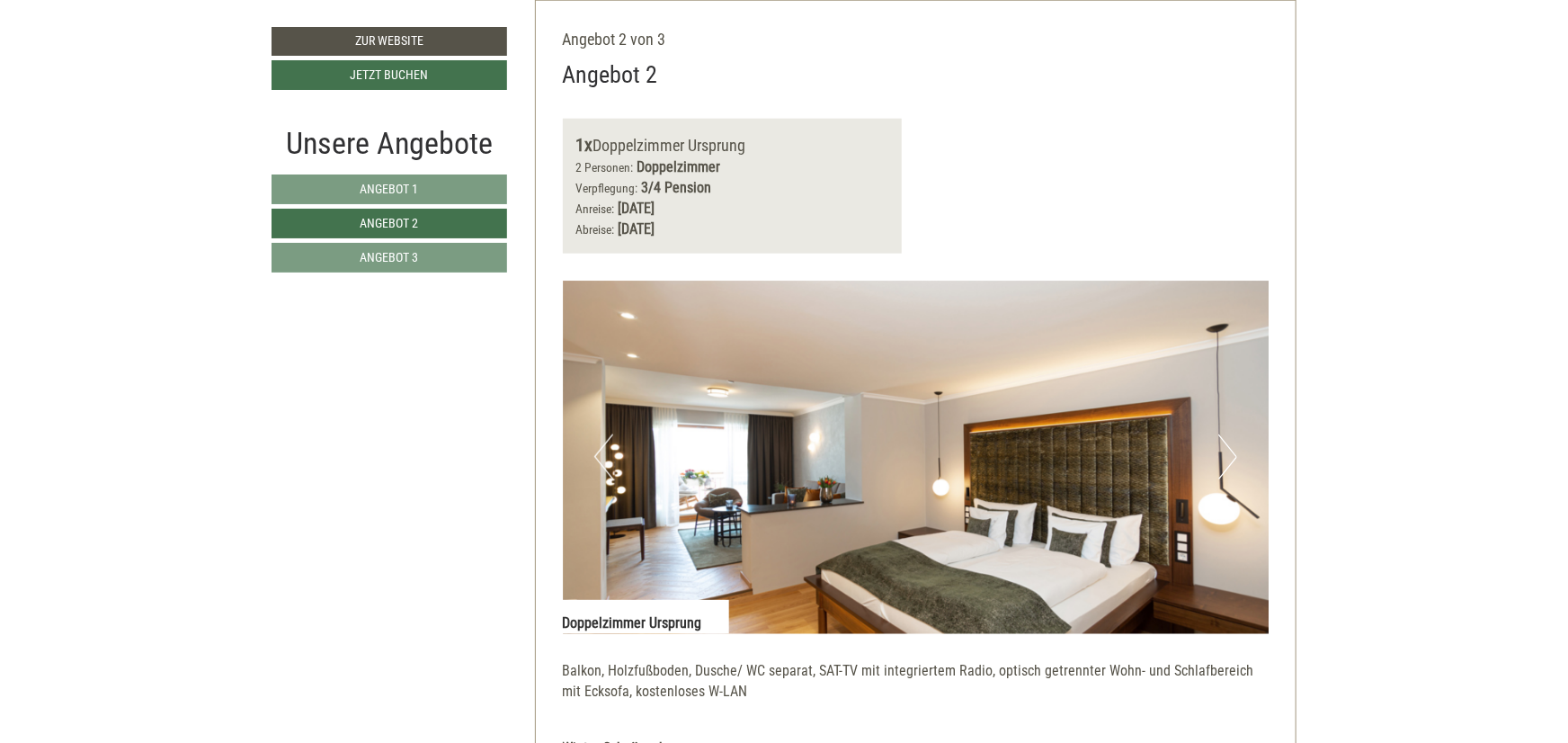
click at [413, 280] on div "Unsere Angebote Angebot 1 Angebot 2 Angebot 3" at bounding box center [392, 207] width 241 height 171
click at [425, 255] on link "Angebot 3" at bounding box center [389, 257] width 236 height 29
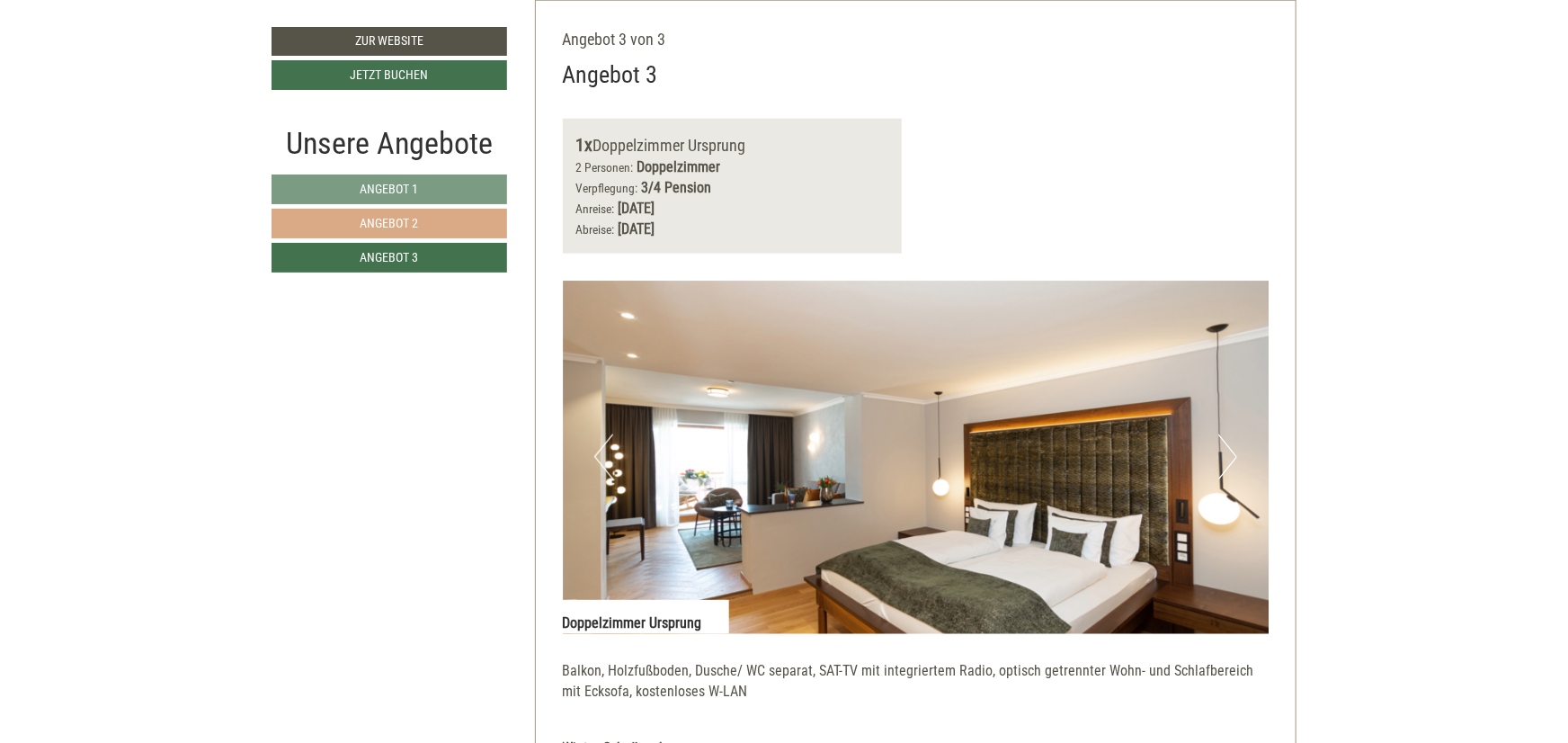
click at [424, 223] on link "Angebot 2" at bounding box center [389, 223] width 236 height 29
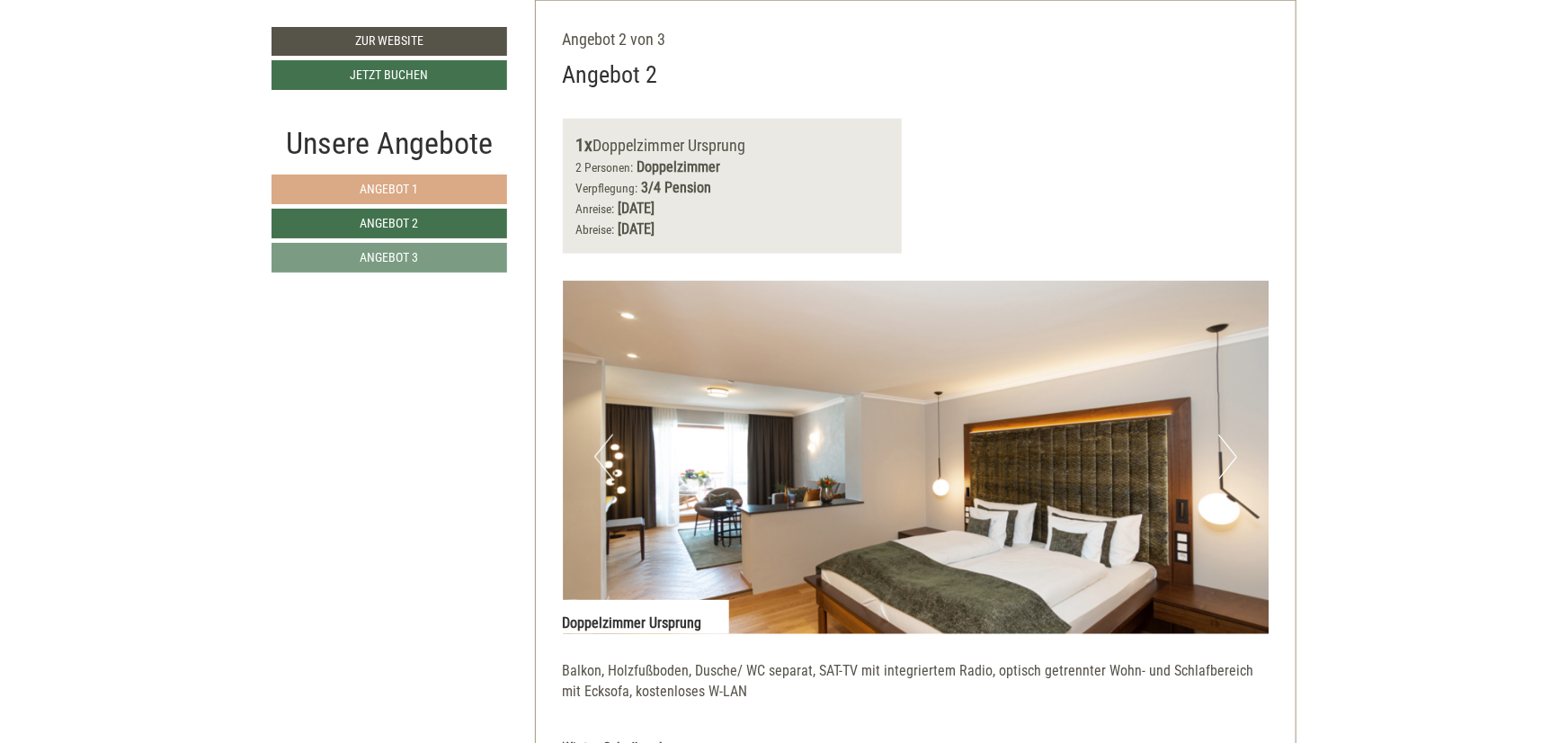
click at [422, 184] on link "Angebot 1" at bounding box center [389, 189] width 236 height 29
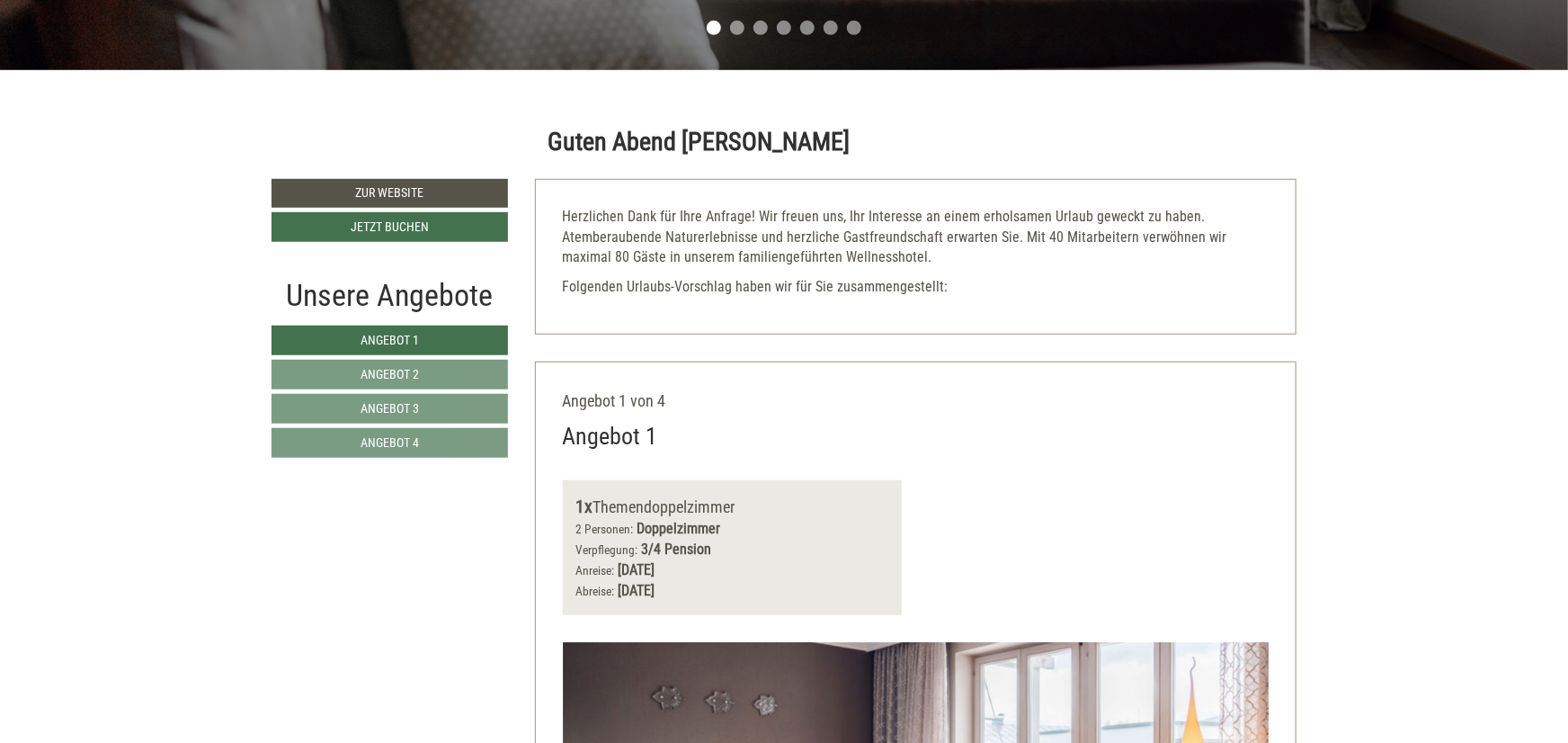
scroll to position [84, 0]
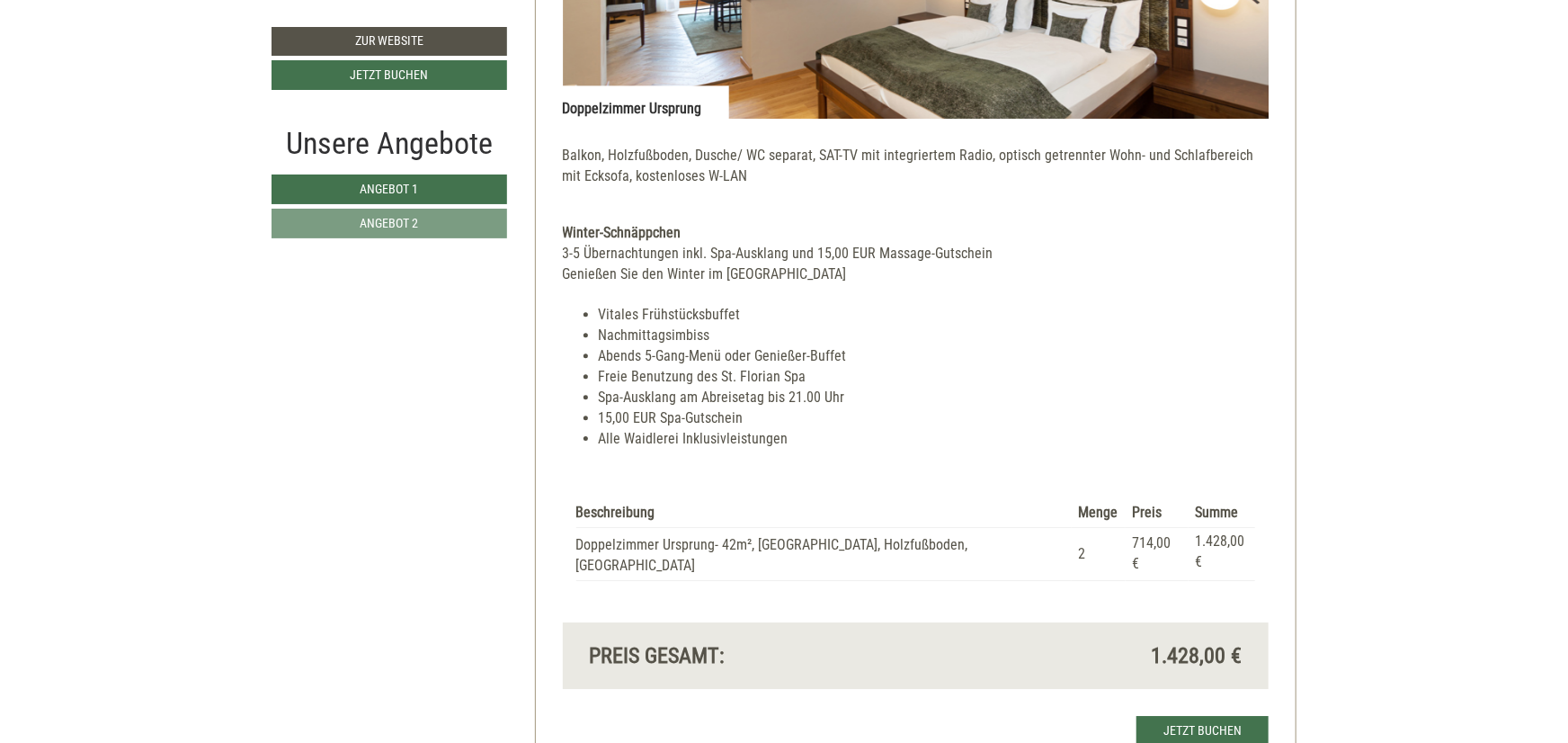
scroll to position [2374, 0]
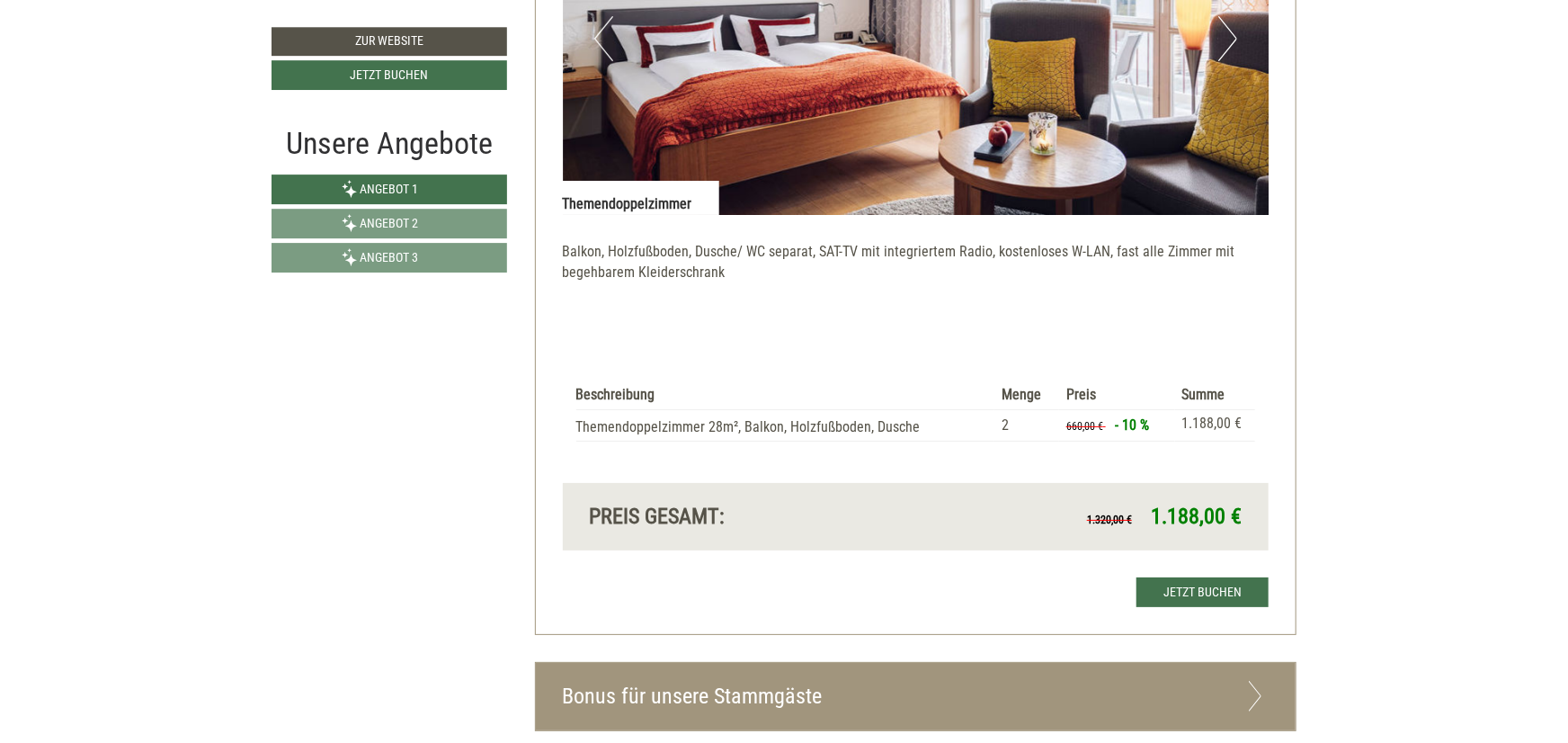
scroll to position [3045, 0]
